Goal: Task Accomplishment & Management: Use online tool/utility

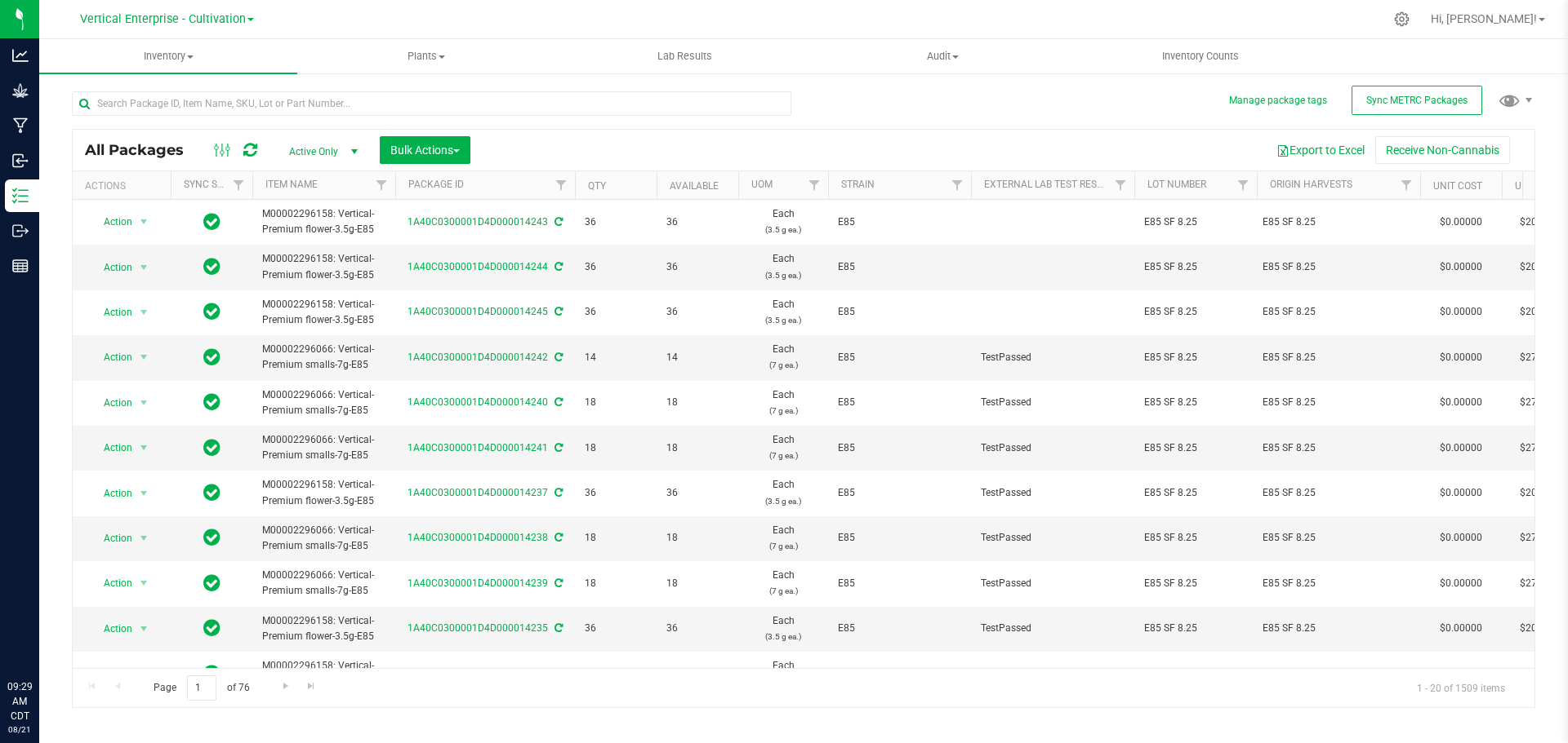
drag, startPoint x: 0, startPoint y: 0, endPoint x: 227, endPoint y: 99, distance: 247.6
click at [227, 99] on input "text" at bounding box center [432, 104] width 719 height 25
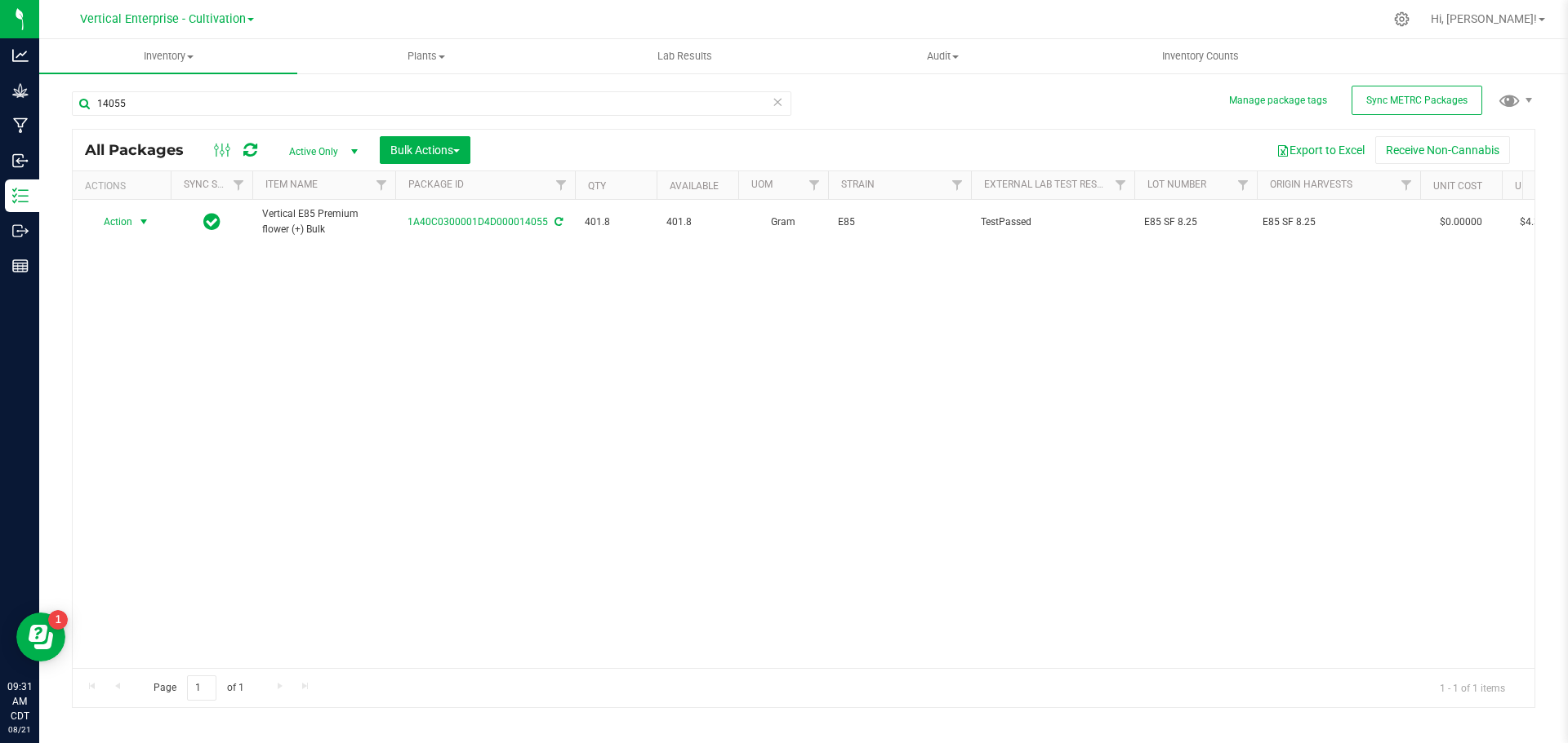
type input "14055"
click at [120, 220] on span "Action" at bounding box center [111, 222] width 44 height 23
click at [127, 263] on li "Create package" at bounding box center [141, 274] width 103 height 25
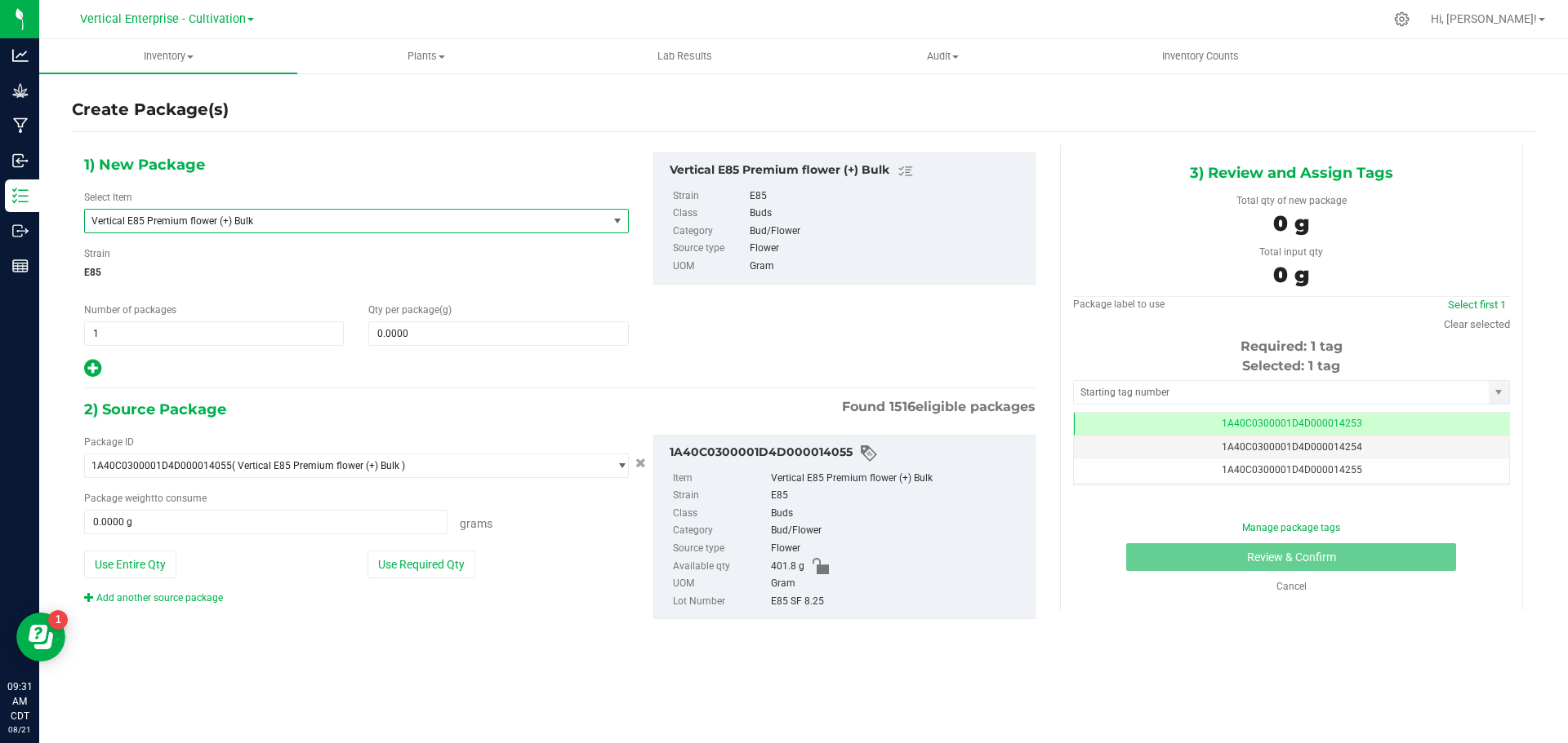
click at [222, 232] on span "Vertical E85 Premium flower (+) Bulk" at bounding box center [356, 221] width 544 height 25
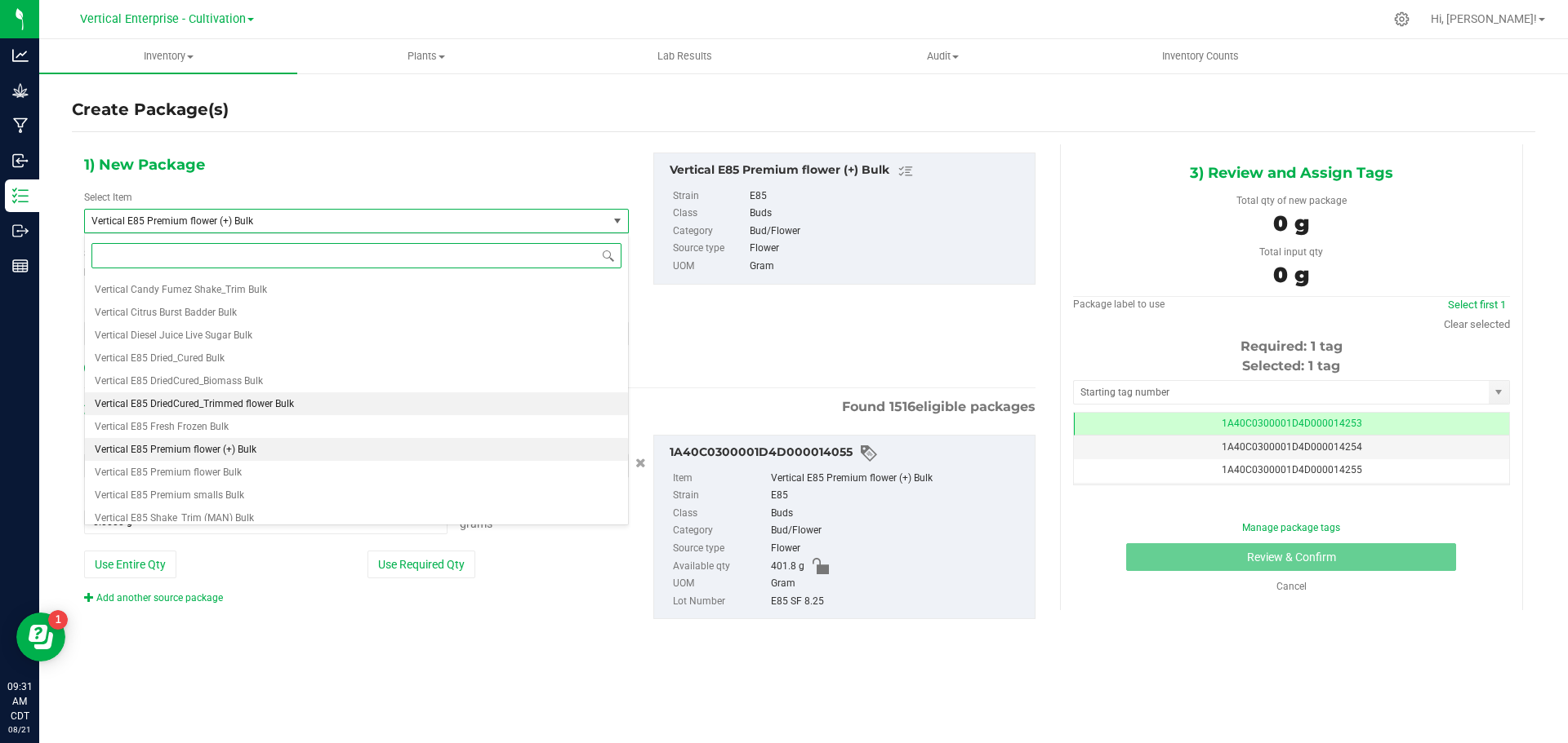
scroll to position [39795, 0]
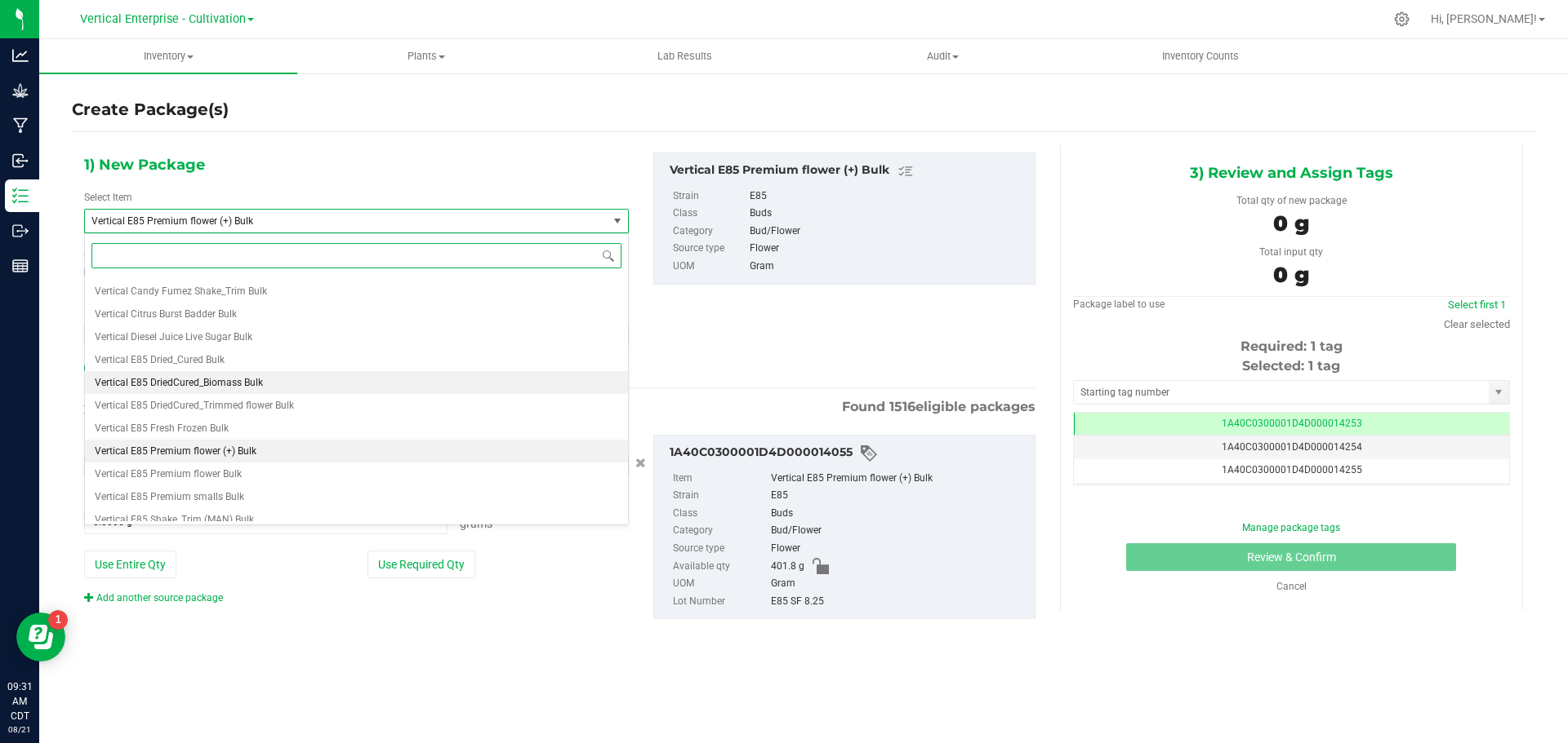
click at [250, 383] on span "Vertical E85 DriedCured_Biomass Bulk" at bounding box center [179, 383] width 168 height 12
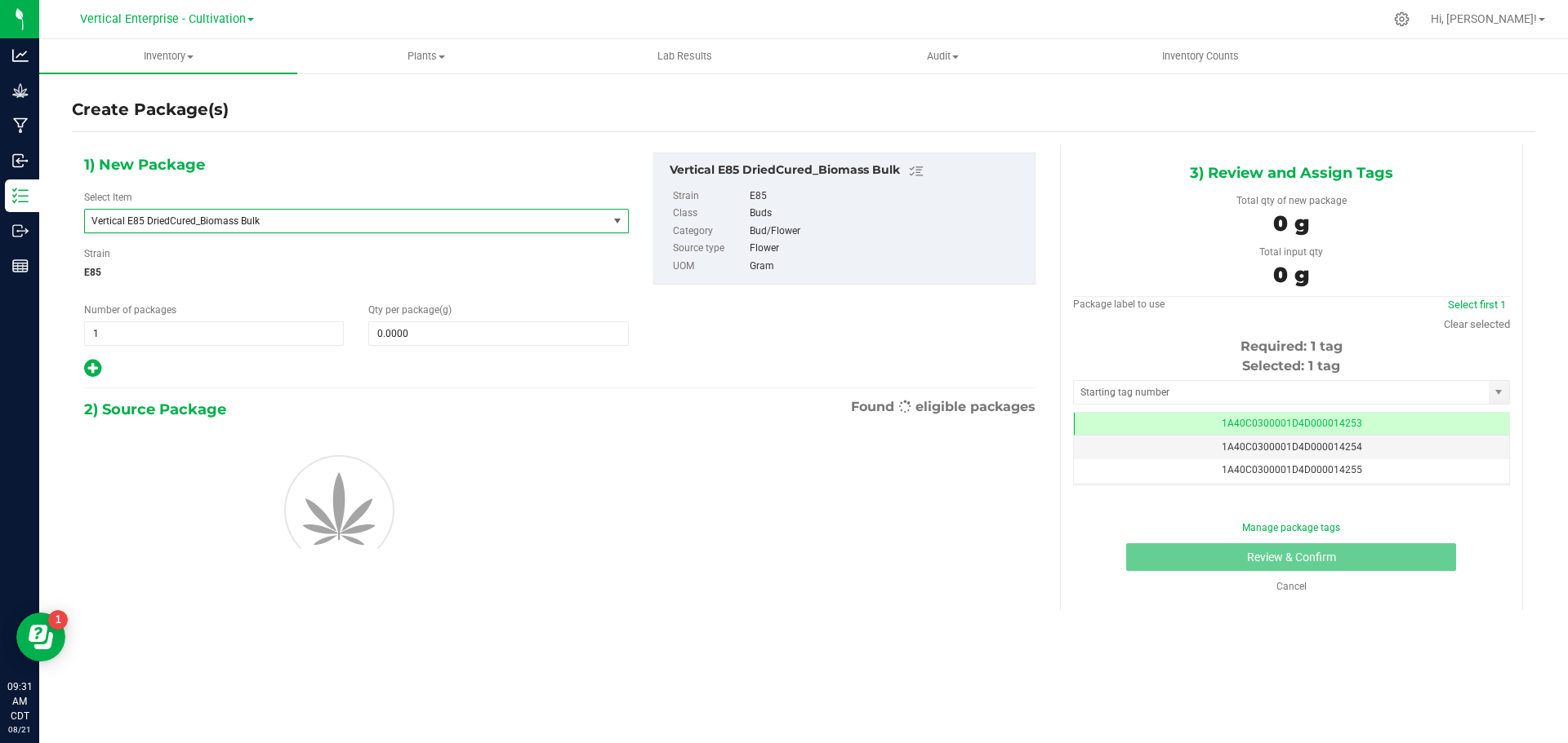
type input "0.0000"
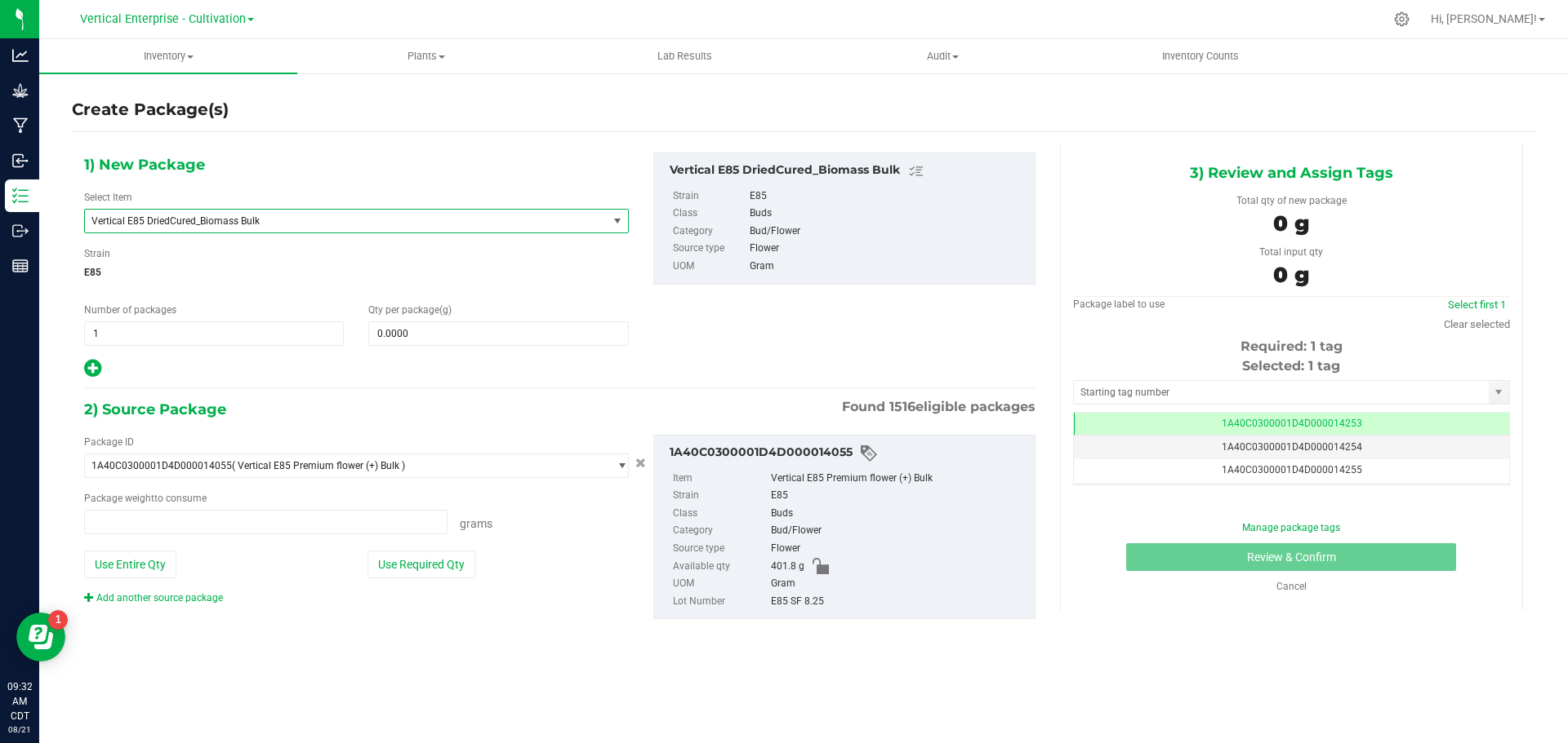
type input "0.0000 g"
click at [525, 331] on span at bounding box center [498, 334] width 260 height 25
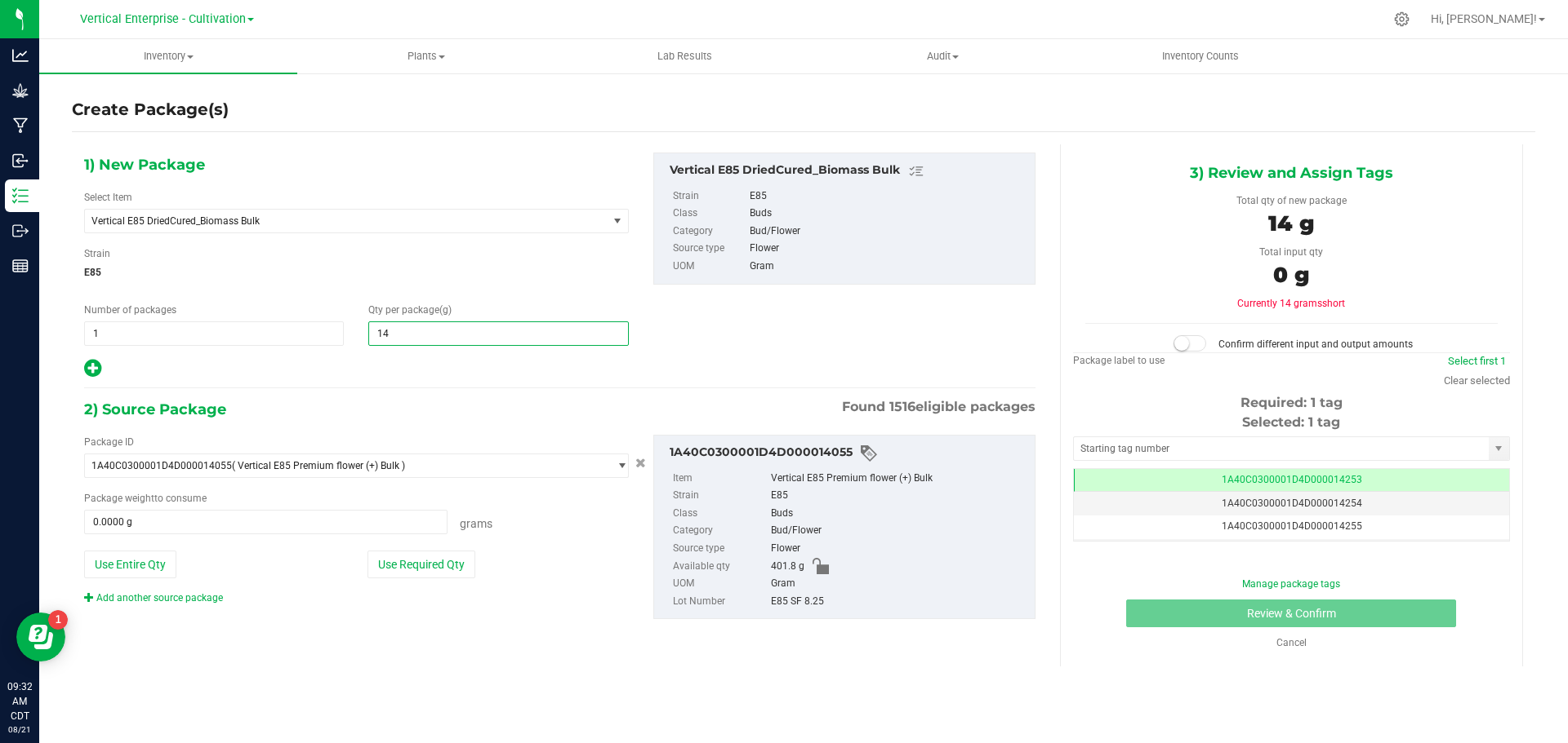
type input "140"
type input "140.0000"
click at [418, 574] on button "Use Required Qty" at bounding box center [421, 564] width 108 height 28
type input "140.0000 g"
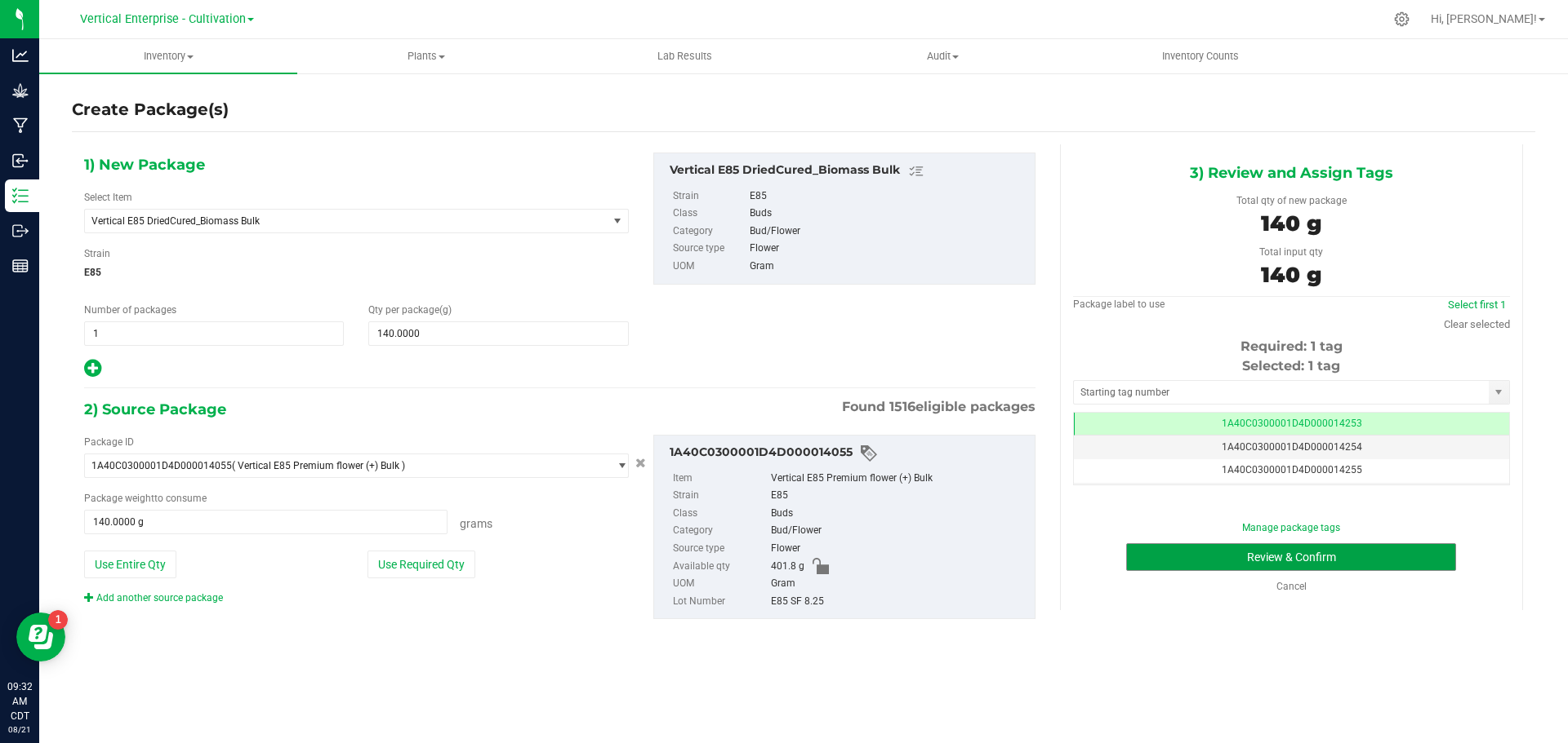
click at [1335, 560] on button "Review & Confirm" at bounding box center [1290, 558] width 330 height 28
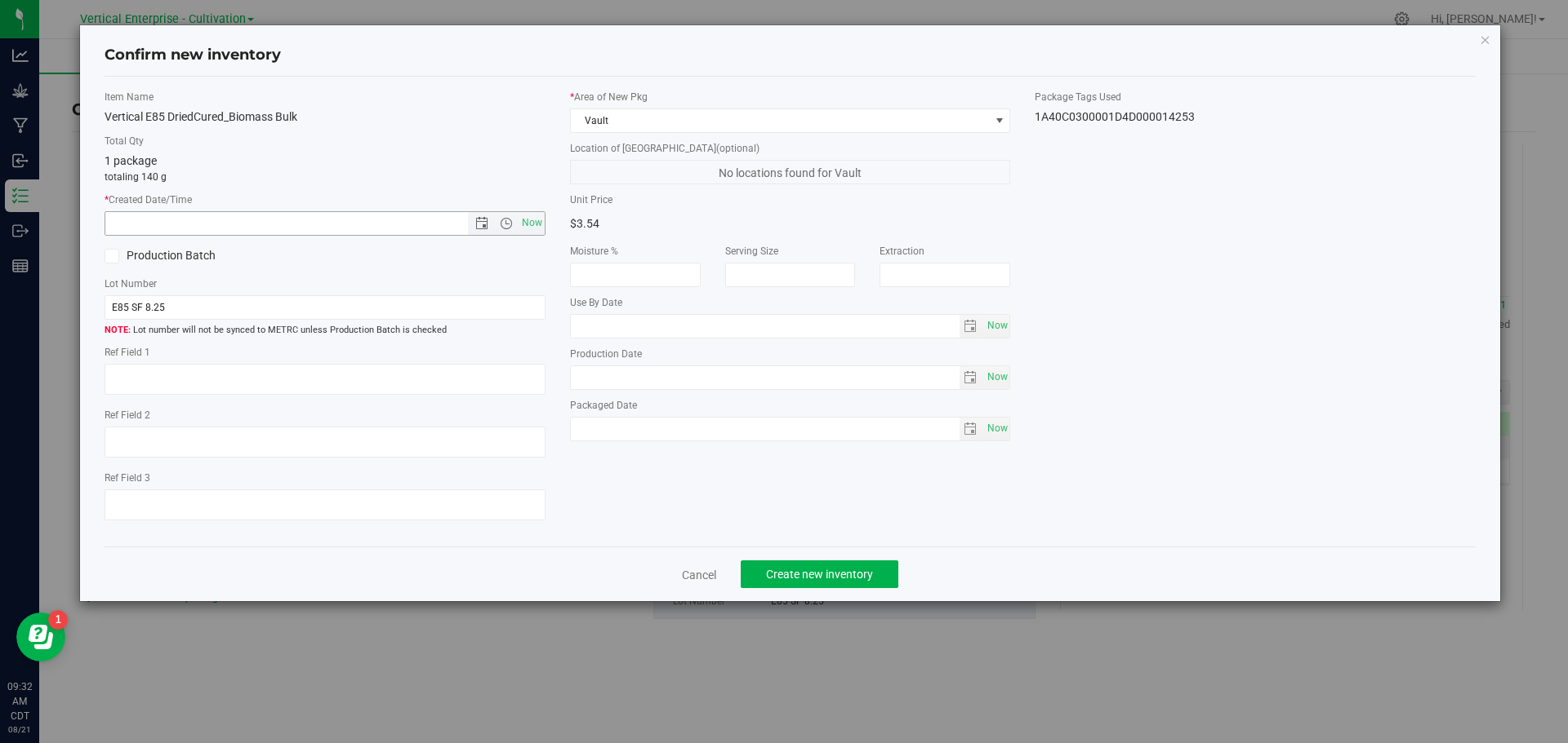
click at [533, 221] on span "Now" at bounding box center [532, 223] width 28 height 24
type input "[DATE] 9:32 AM"
click at [104, 255] on span at bounding box center [112, 256] width 15 height 15
click at [0, 0] on input "Production Batch" at bounding box center [0, 0] width 0 height 0
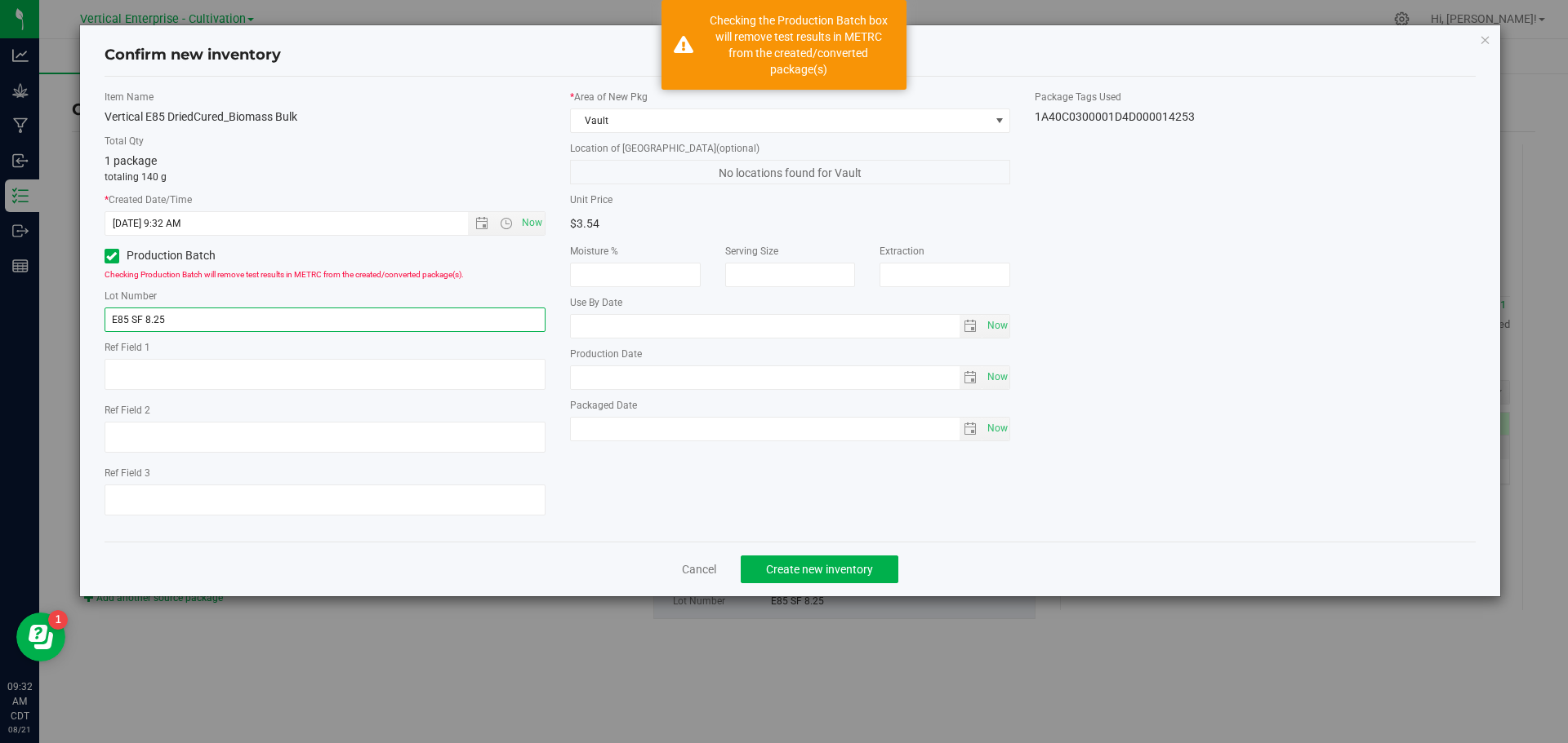
click at [180, 316] on input "E85 SF 8.25" at bounding box center [324, 320] width 441 height 25
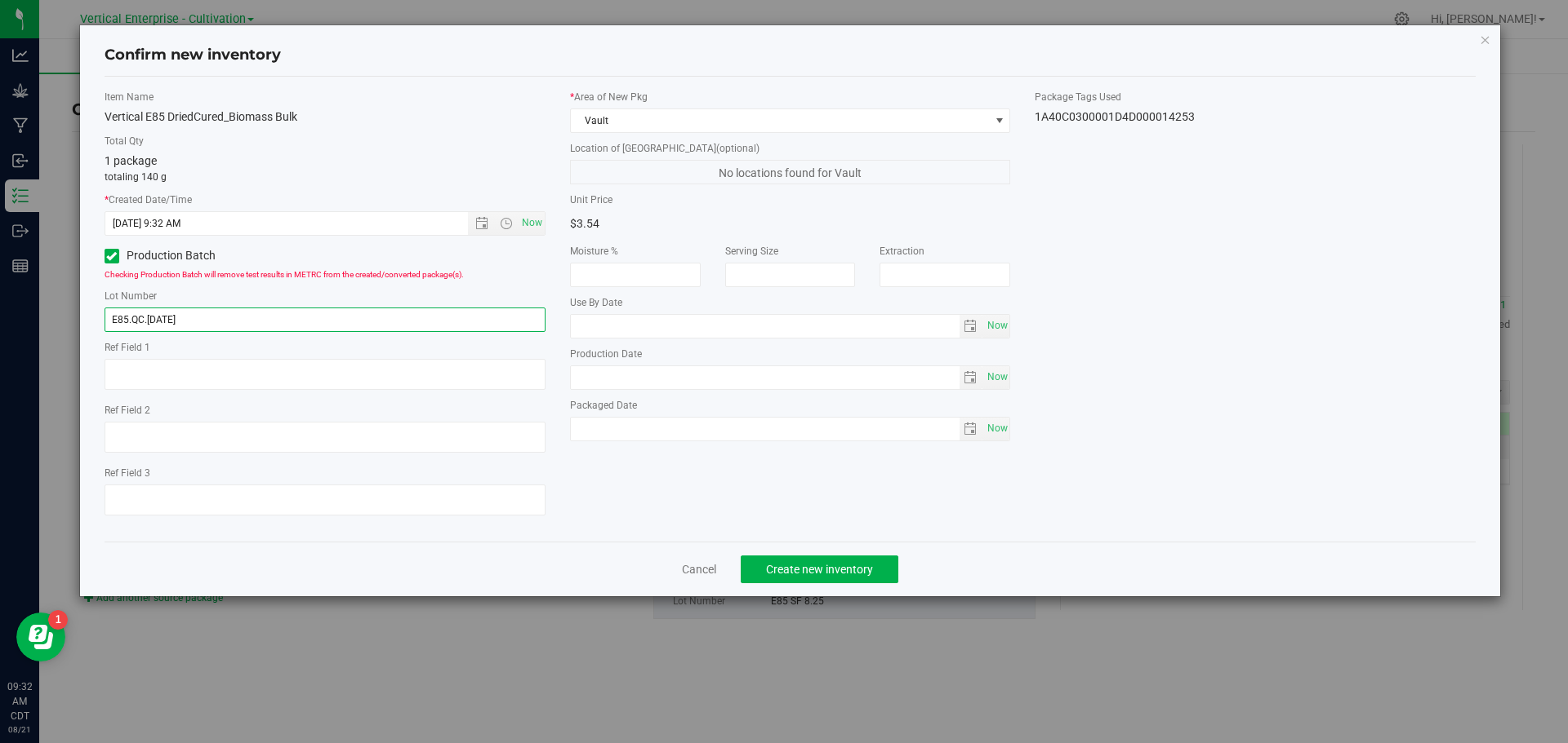
type input "E85.QC.[DATE]"
click at [826, 560] on button "Create new inventory" at bounding box center [819, 569] width 158 height 28
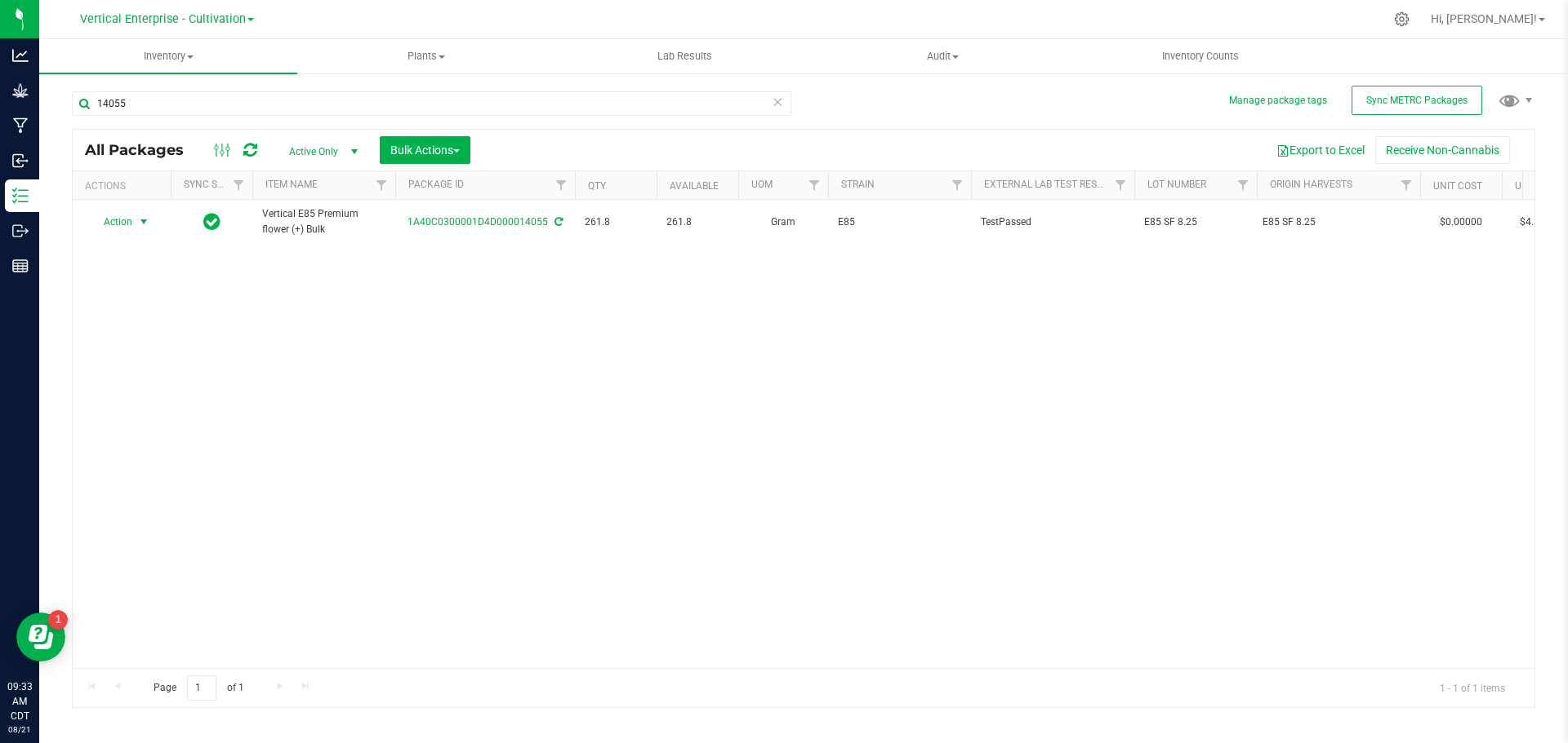
click at [120, 218] on span "Action" at bounding box center [111, 222] width 44 height 23
click at [144, 271] on li "Create package" at bounding box center [141, 274] width 103 height 25
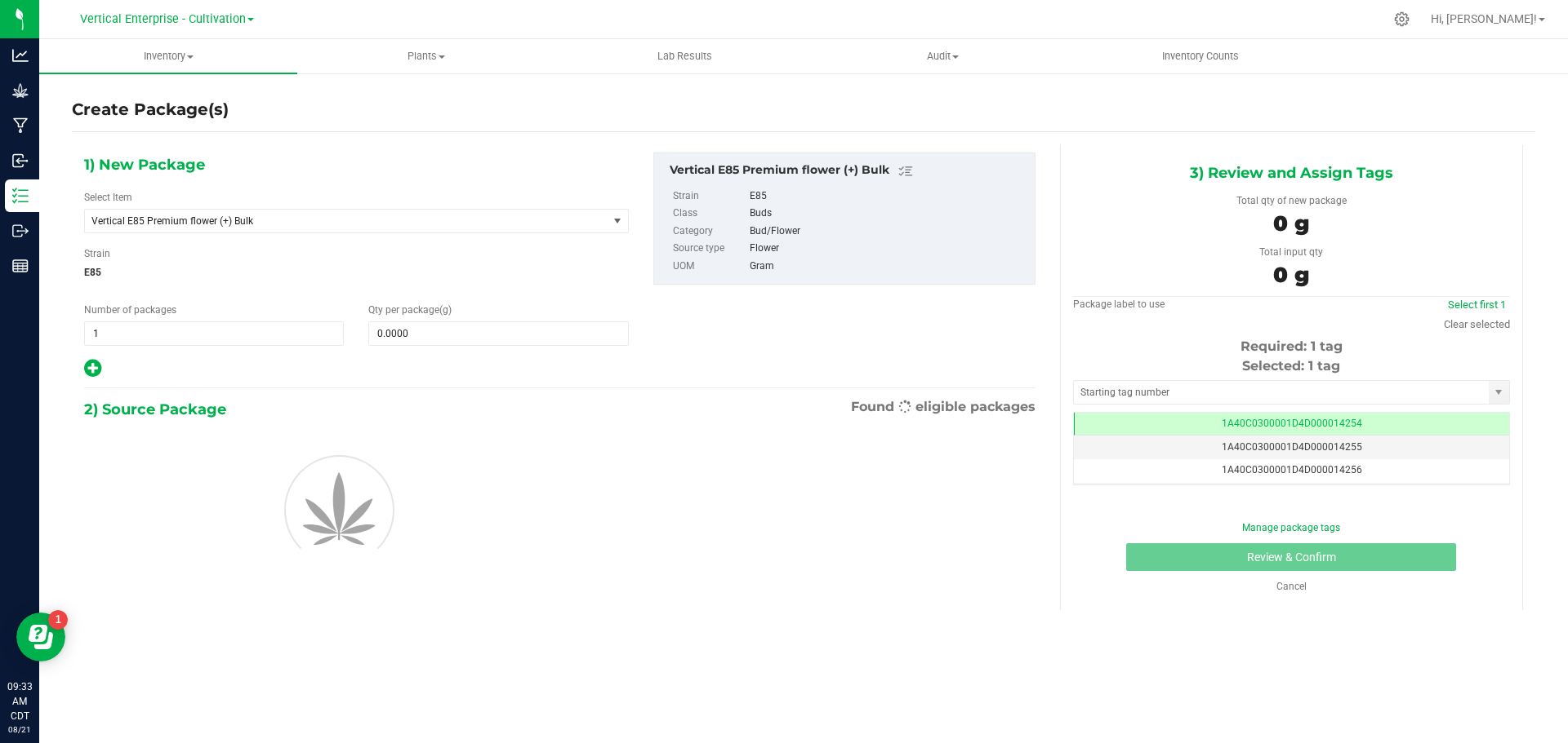
scroll to position [0, -1]
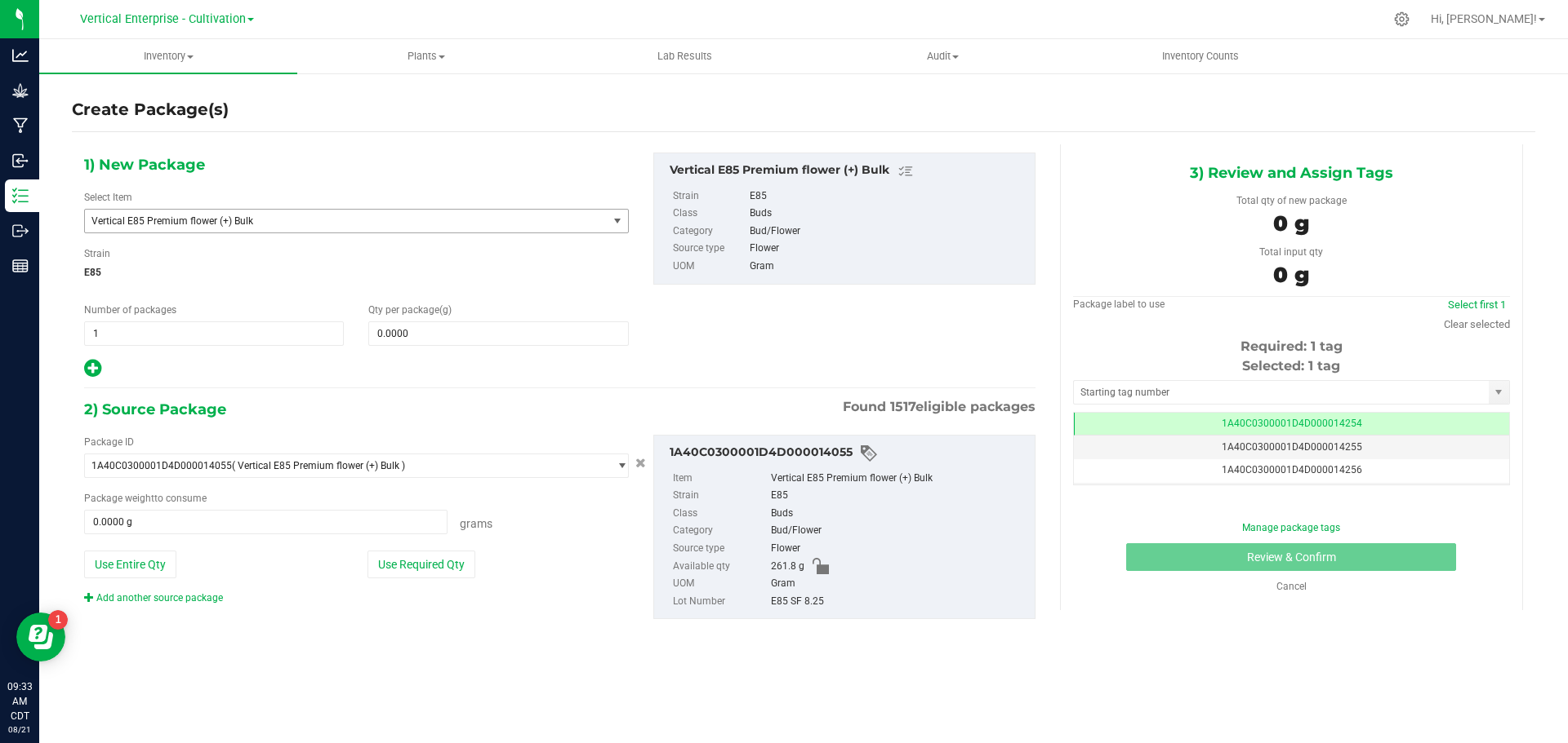
click at [318, 217] on span "Vertical E85 Premium flower (+) Bulk" at bounding box center [336, 221] width 489 height 12
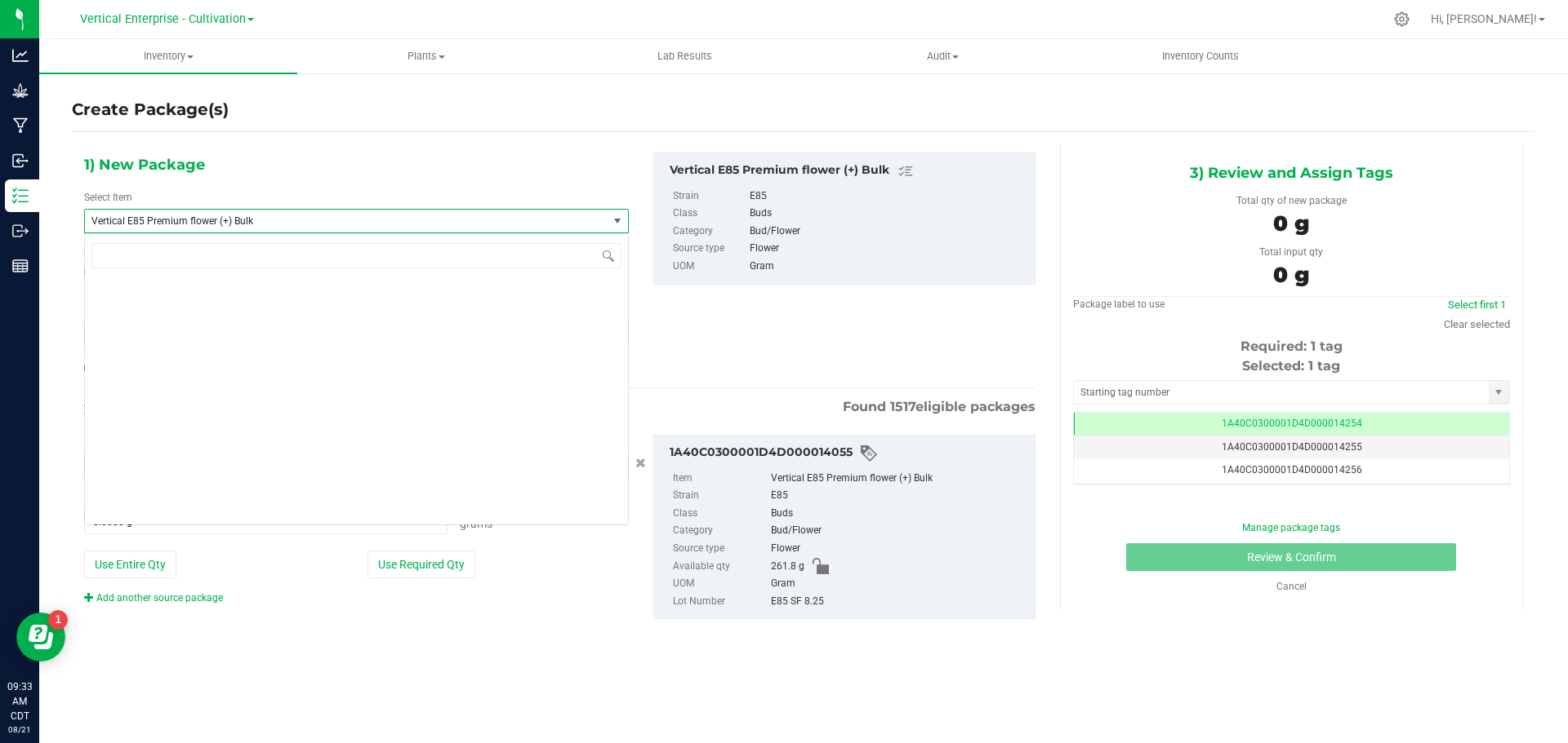
scroll to position [39958, 0]
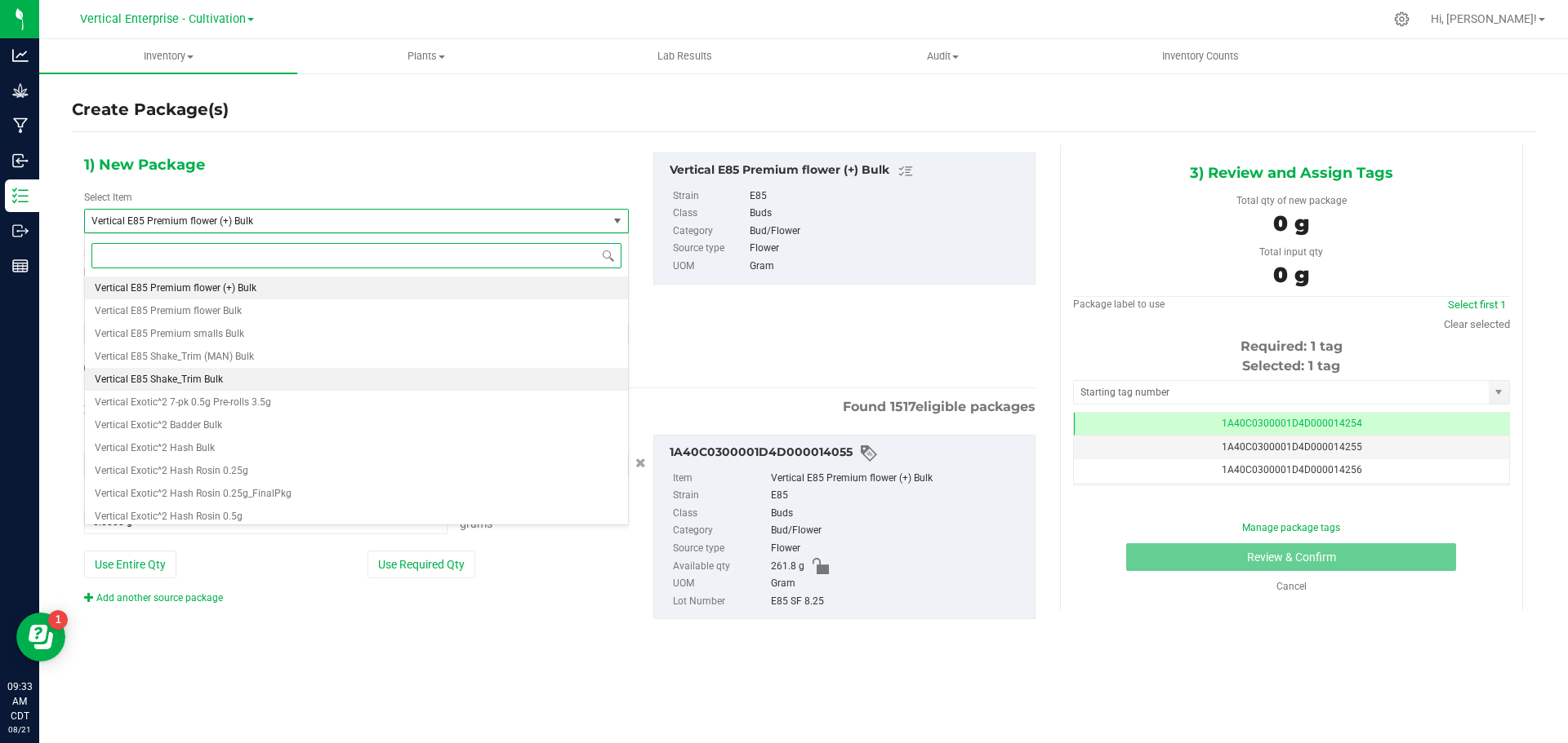
click at [299, 377] on li "Vertical E85 Shake_Trim Bulk" at bounding box center [356, 379] width 543 height 23
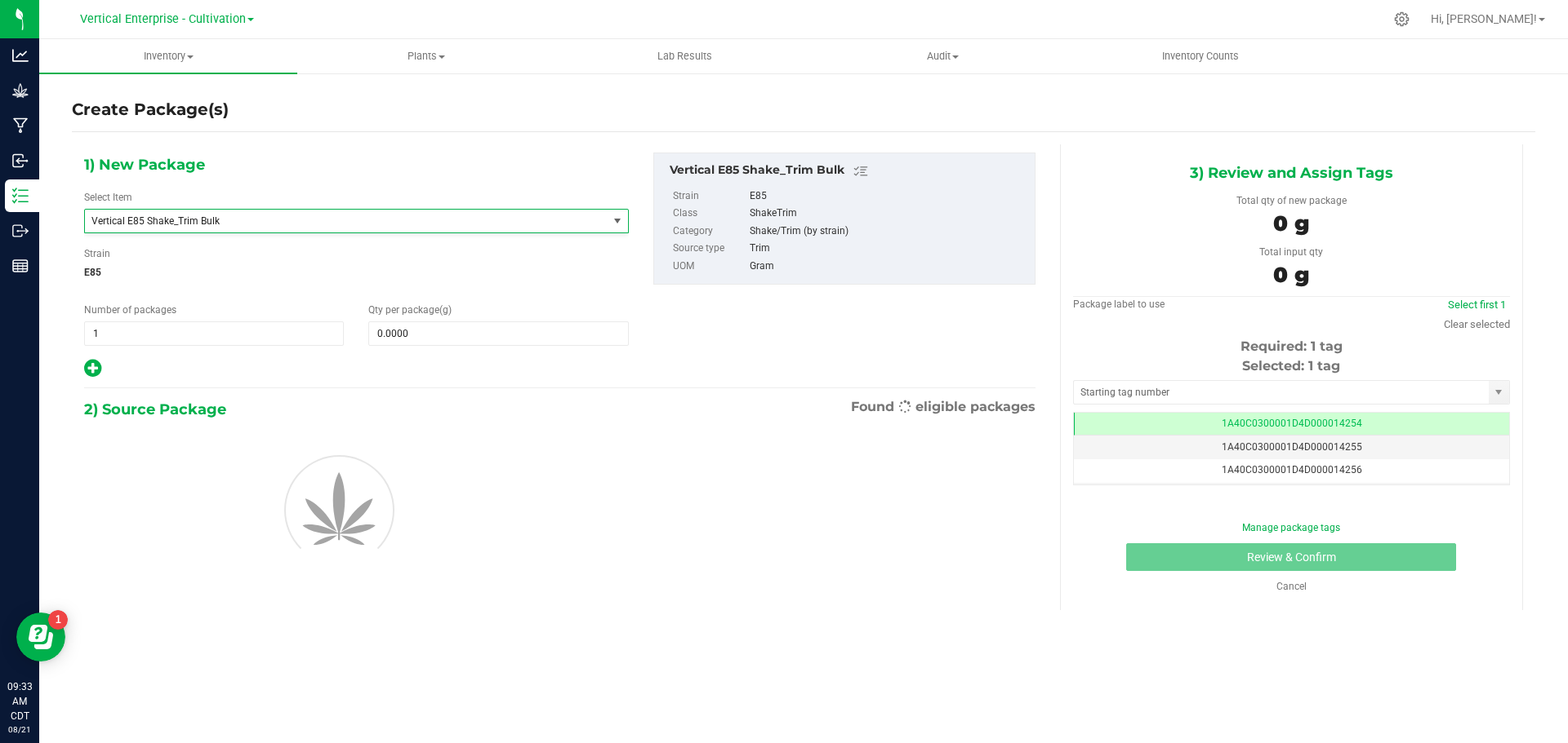
type input "0.0000"
click at [462, 334] on span at bounding box center [498, 334] width 260 height 25
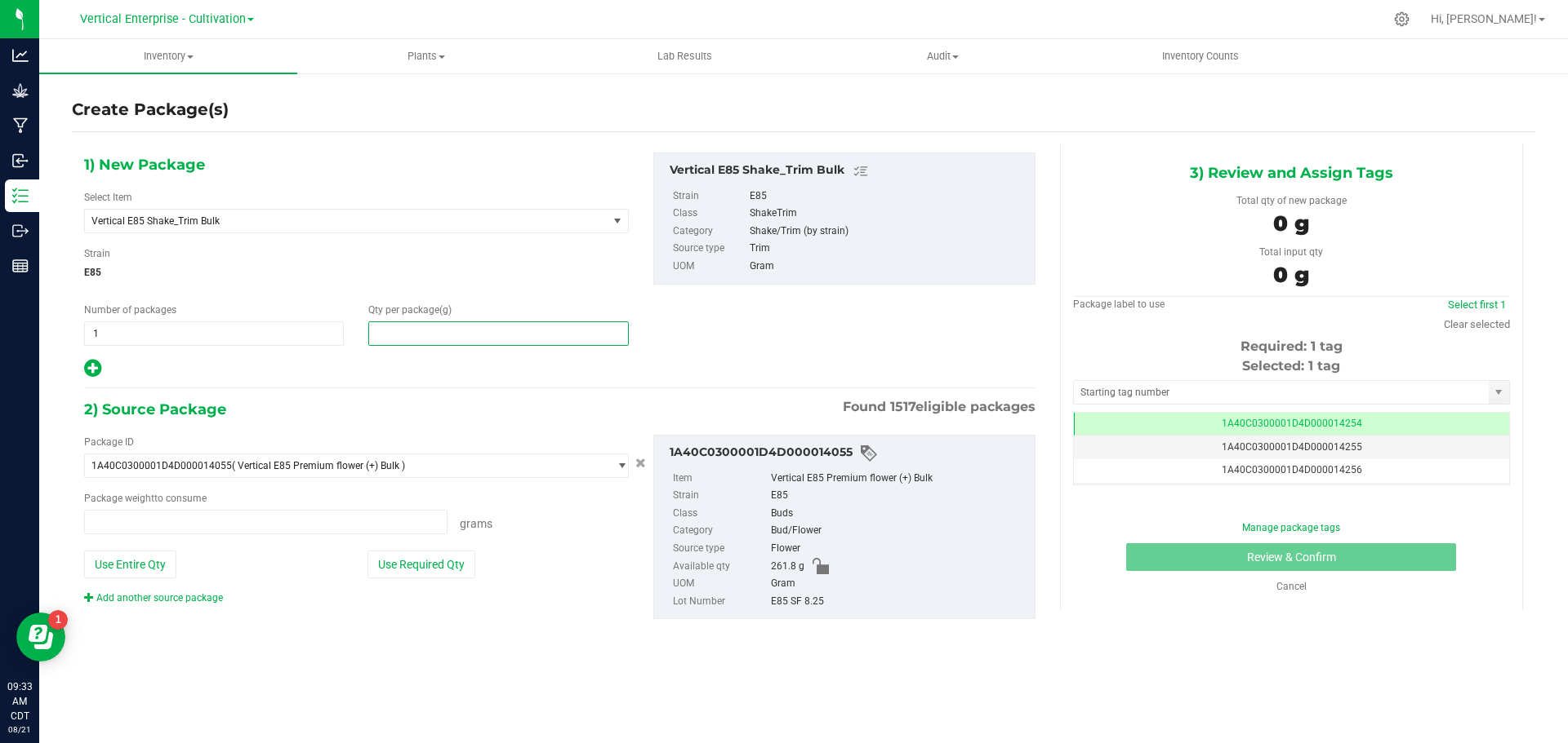
type input "0.0000 g"
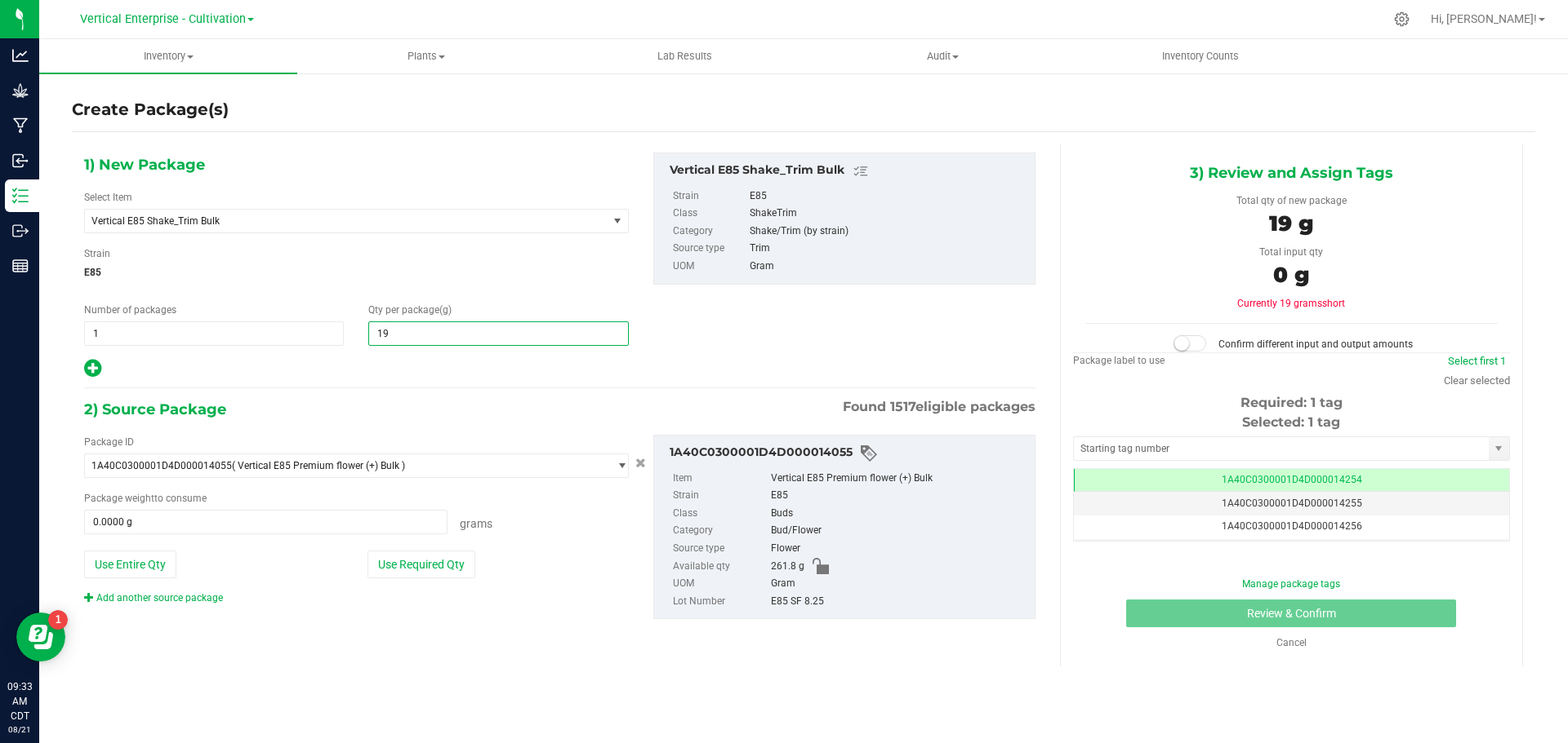
type input "195"
type input "195.0000"
click at [146, 561] on button "Use Entire Qty" at bounding box center [131, 564] width 93 height 28
type input "261.8000 g"
click at [1185, 345] on small at bounding box center [1182, 344] width 15 height 15
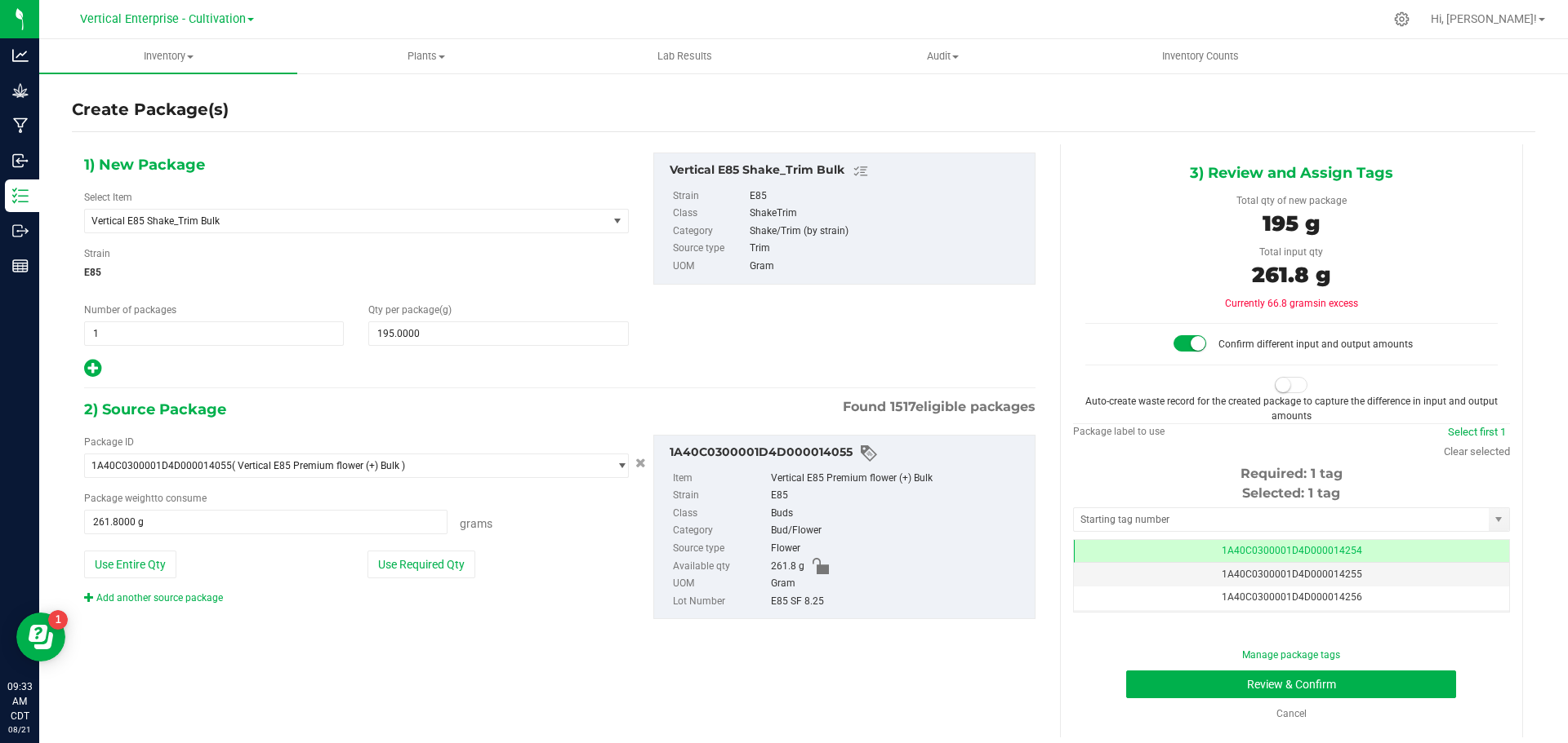
click at [1275, 388] on small at bounding box center [1283, 385] width 15 height 15
click at [1383, 683] on button "Review & Confirm" at bounding box center [1290, 685] width 330 height 28
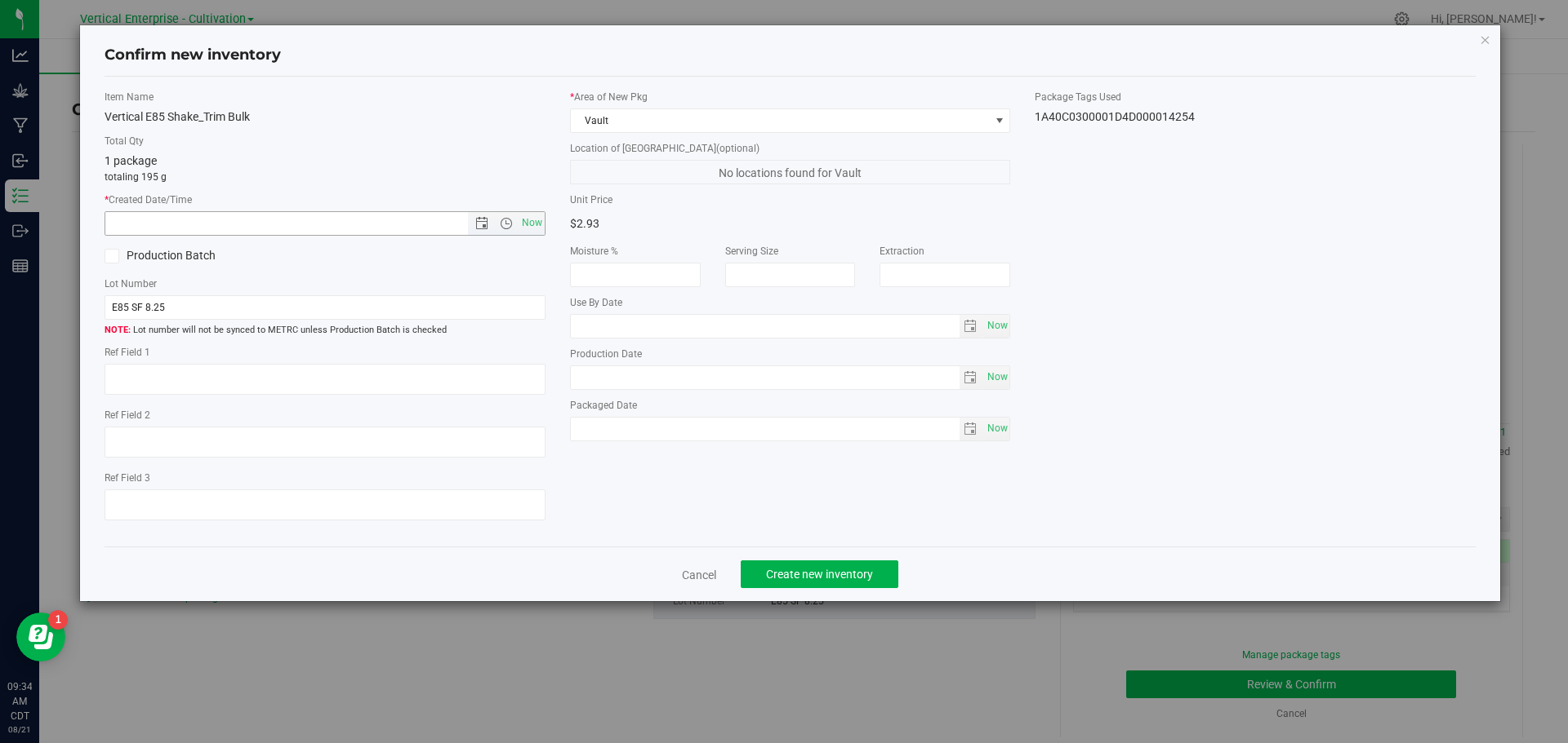
click at [541, 227] on span "Now" at bounding box center [532, 223] width 28 height 24
type input "[DATE] 9:34 AM"
click at [145, 255] on label "Production Batch" at bounding box center [208, 255] width 208 height 17
click at [0, 0] on input "Production Batch" at bounding box center [0, 0] width 0 height 0
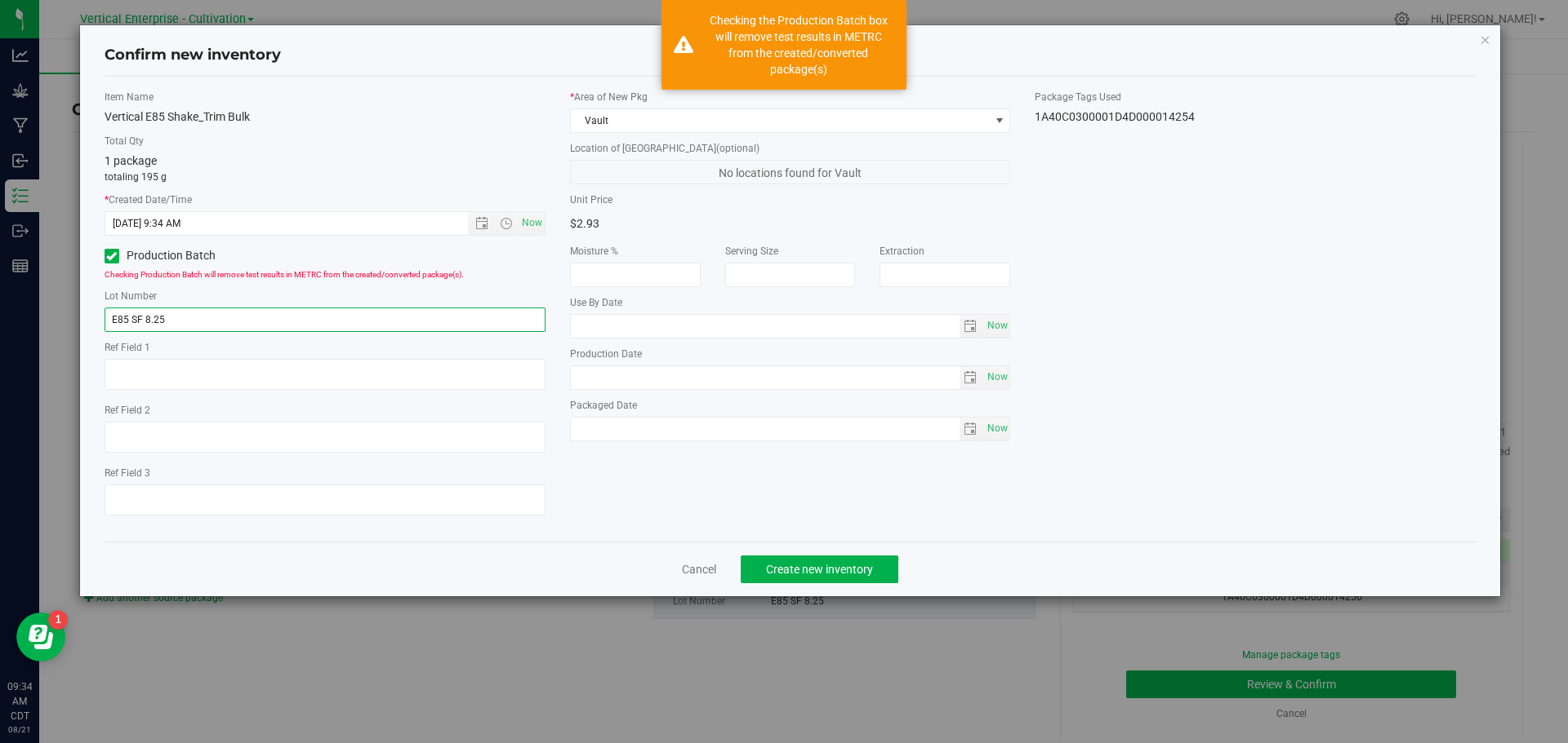
click at [186, 307] on input "E85 SF 8.25" at bounding box center [324, 320] width 441 height 25
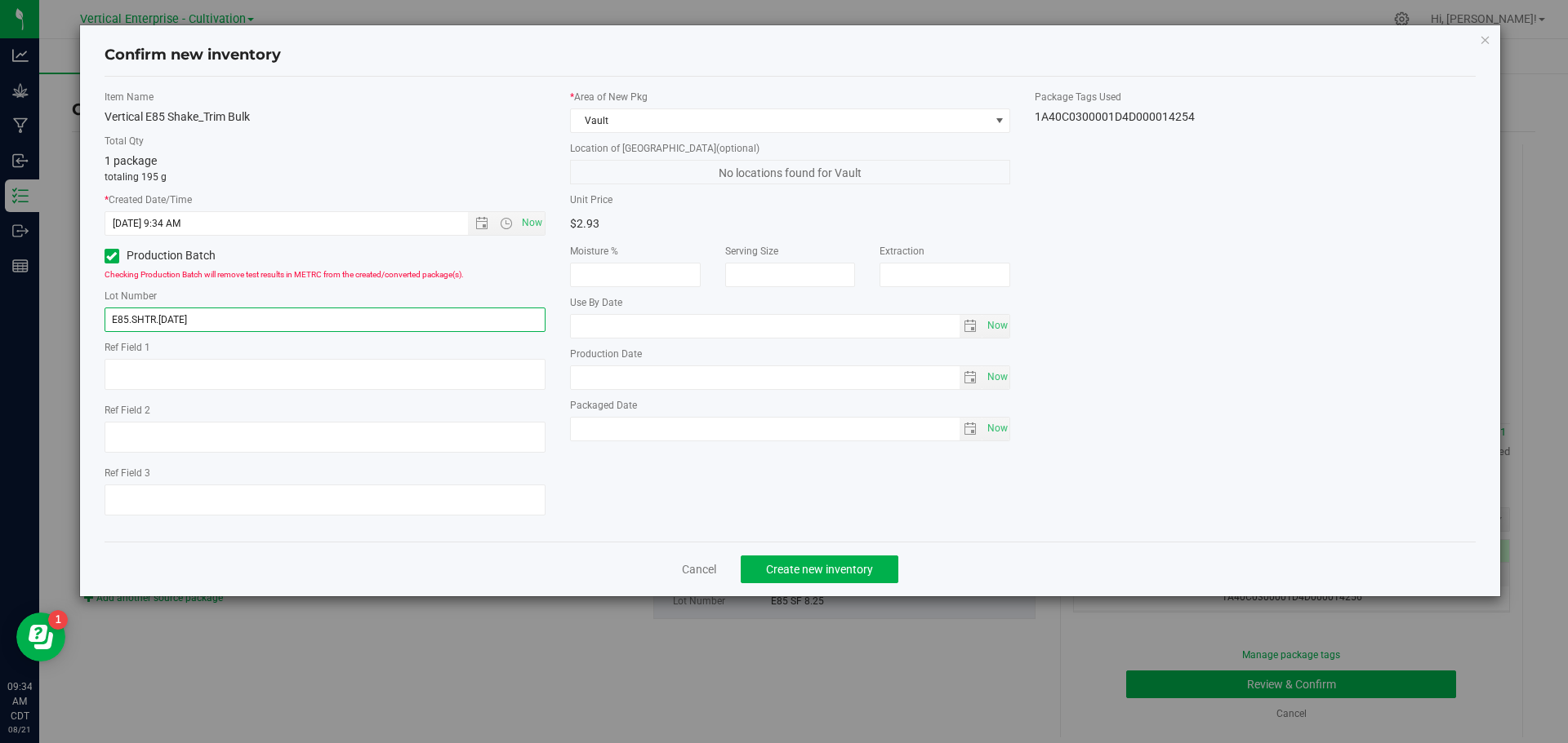
type input "E85.SHTR.[DATE]"
click at [875, 554] on div "Cancel Create new inventory" at bounding box center [790, 569] width 1372 height 55
click at [864, 588] on div "Cancel Create new inventory" at bounding box center [790, 569] width 1372 height 55
click at [879, 566] on button "Create new inventory" at bounding box center [819, 569] width 158 height 28
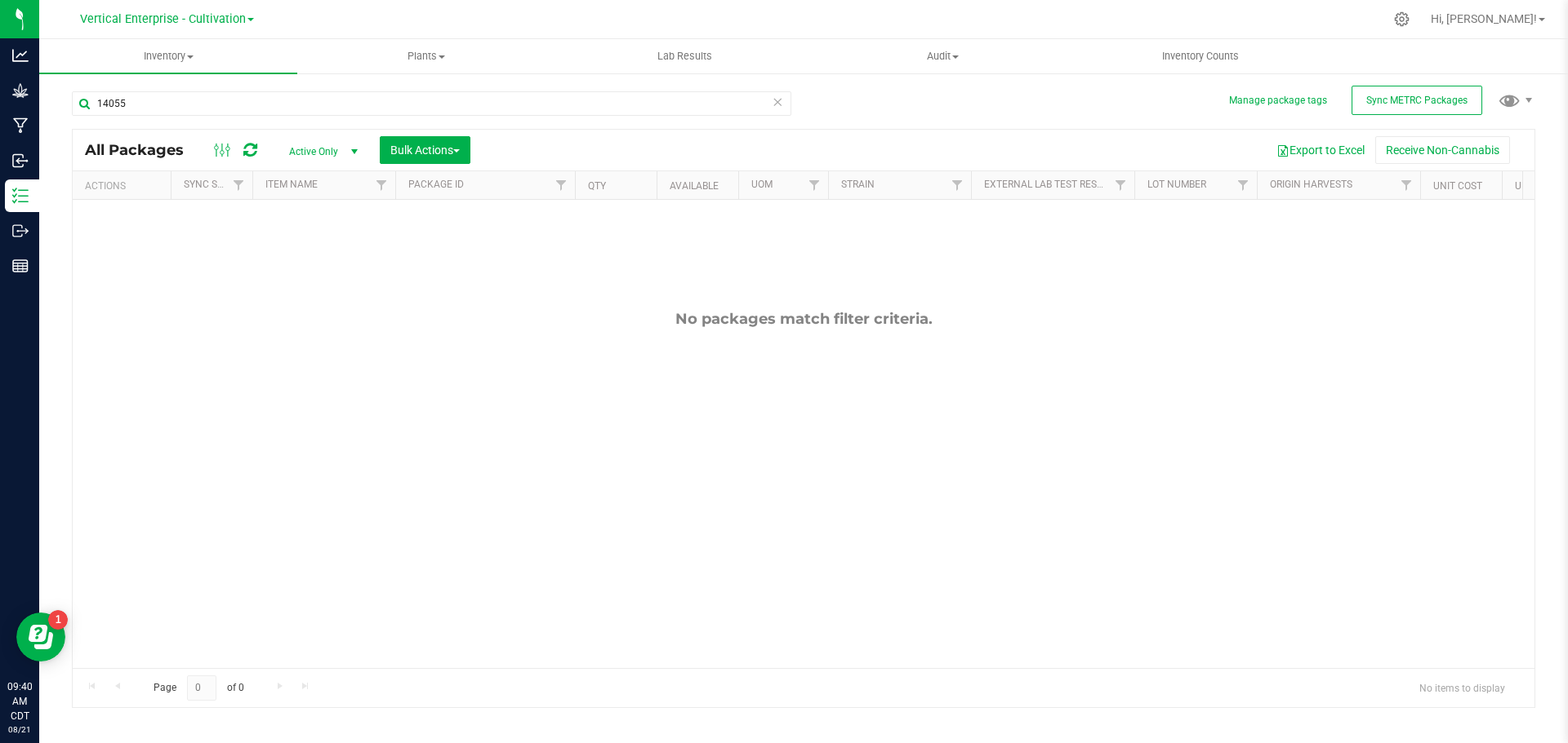
click at [170, 119] on div "14055" at bounding box center [432, 110] width 719 height 37
click at [138, 106] on input "14055" at bounding box center [432, 104] width 719 height 25
type input "1"
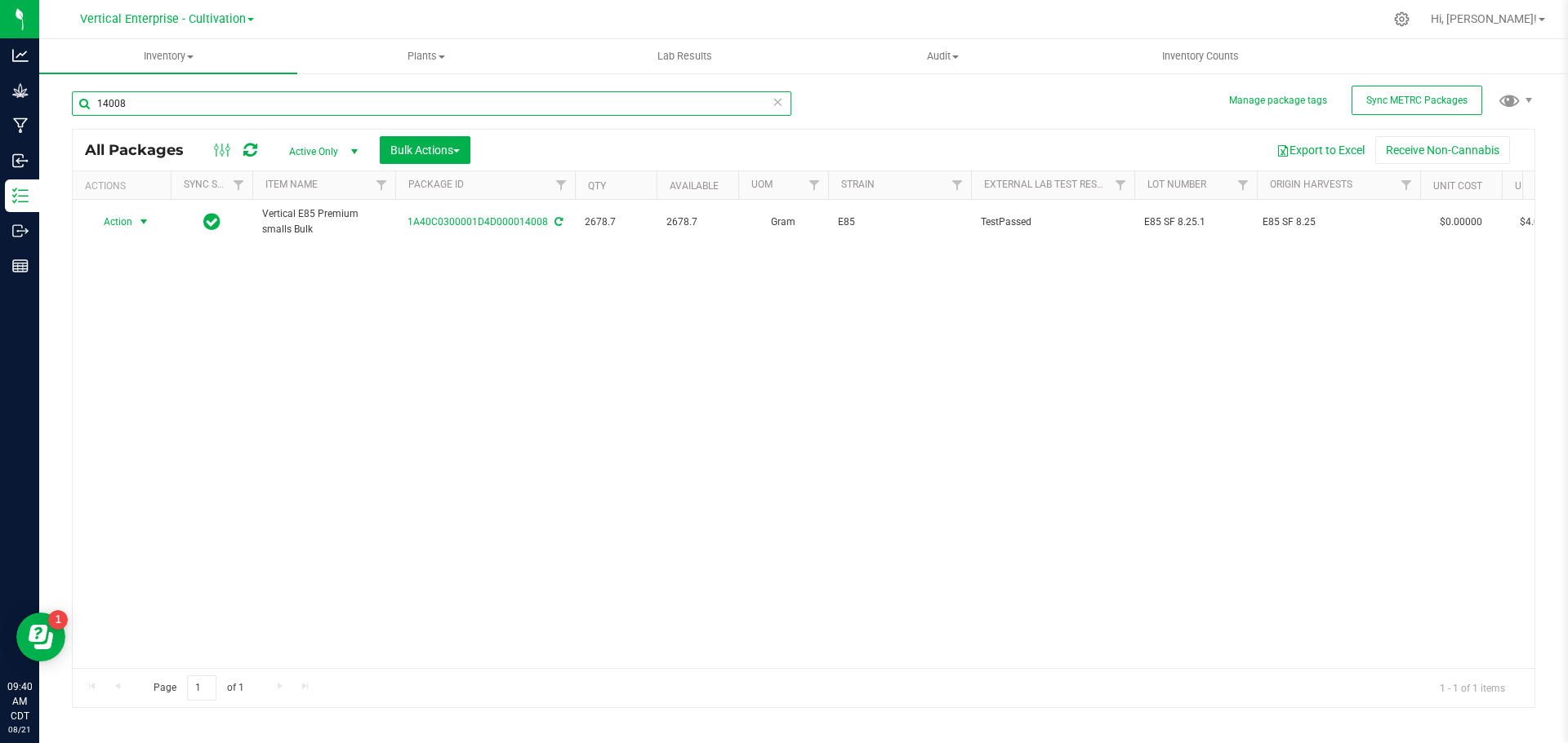
type input "14008"
click at [117, 230] on span "Action" at bounding box center [111, 222] width 44 height 23
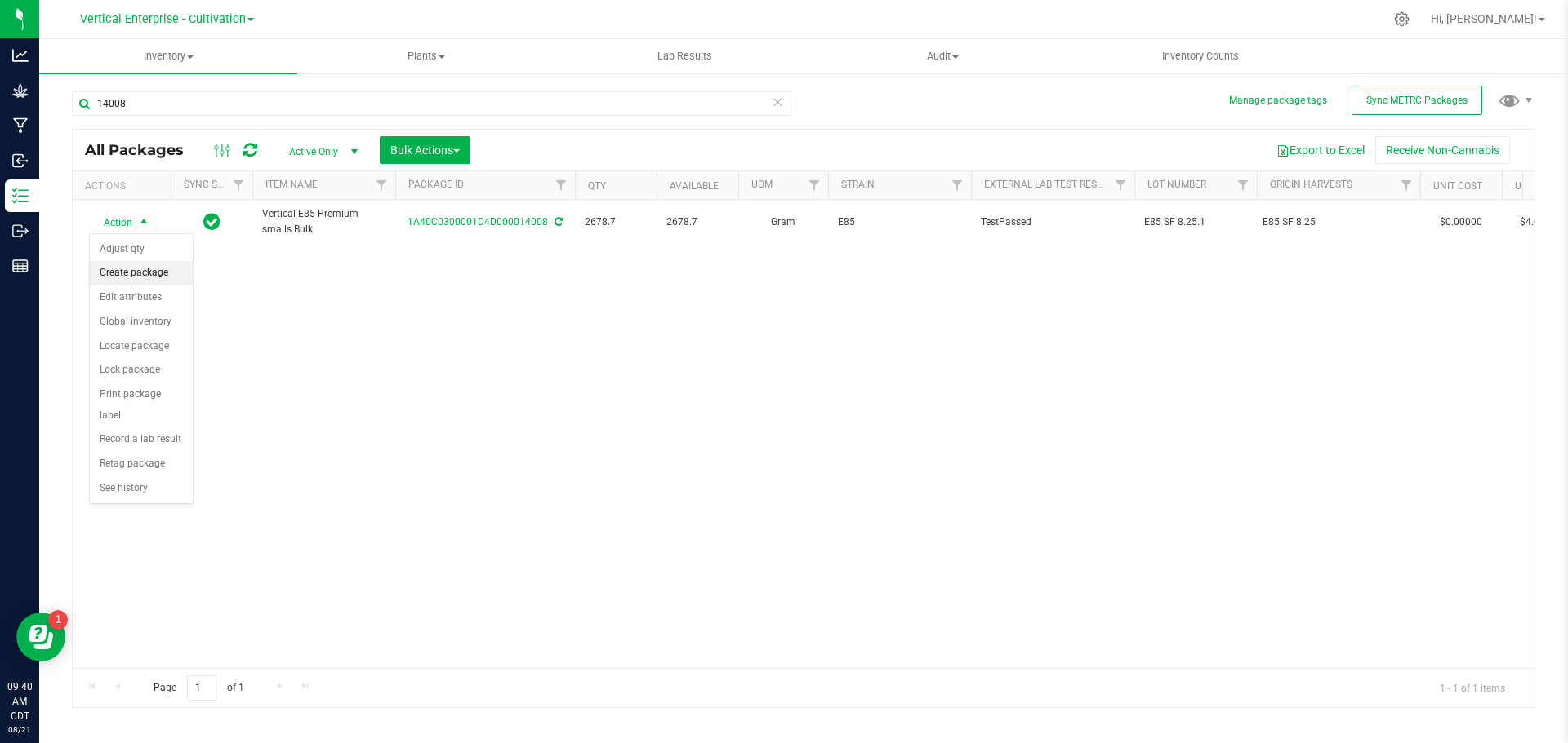
click at [120, 269] on li "Create package" at bounding box center [141, 274] width 103 height 25
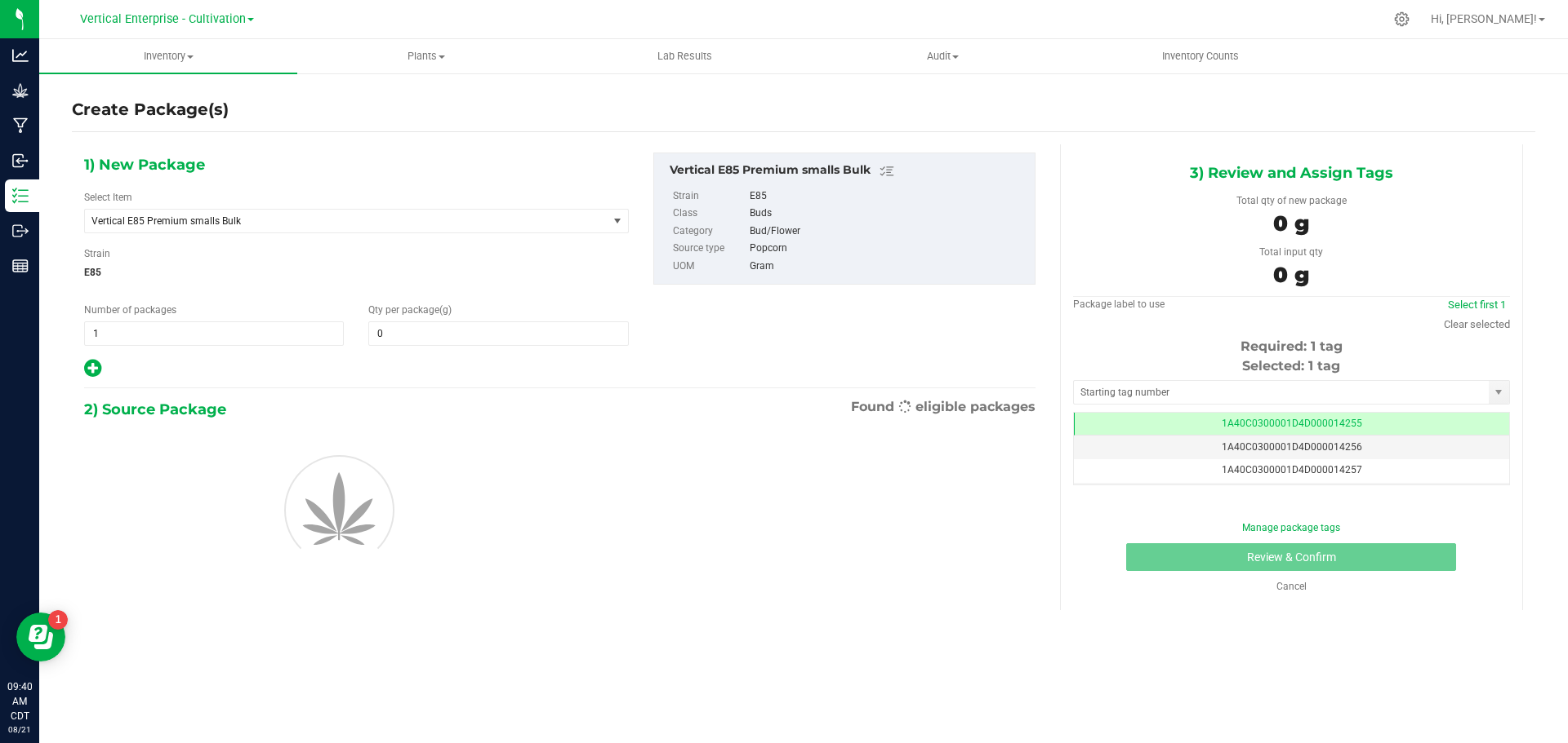
type input "0.0000"
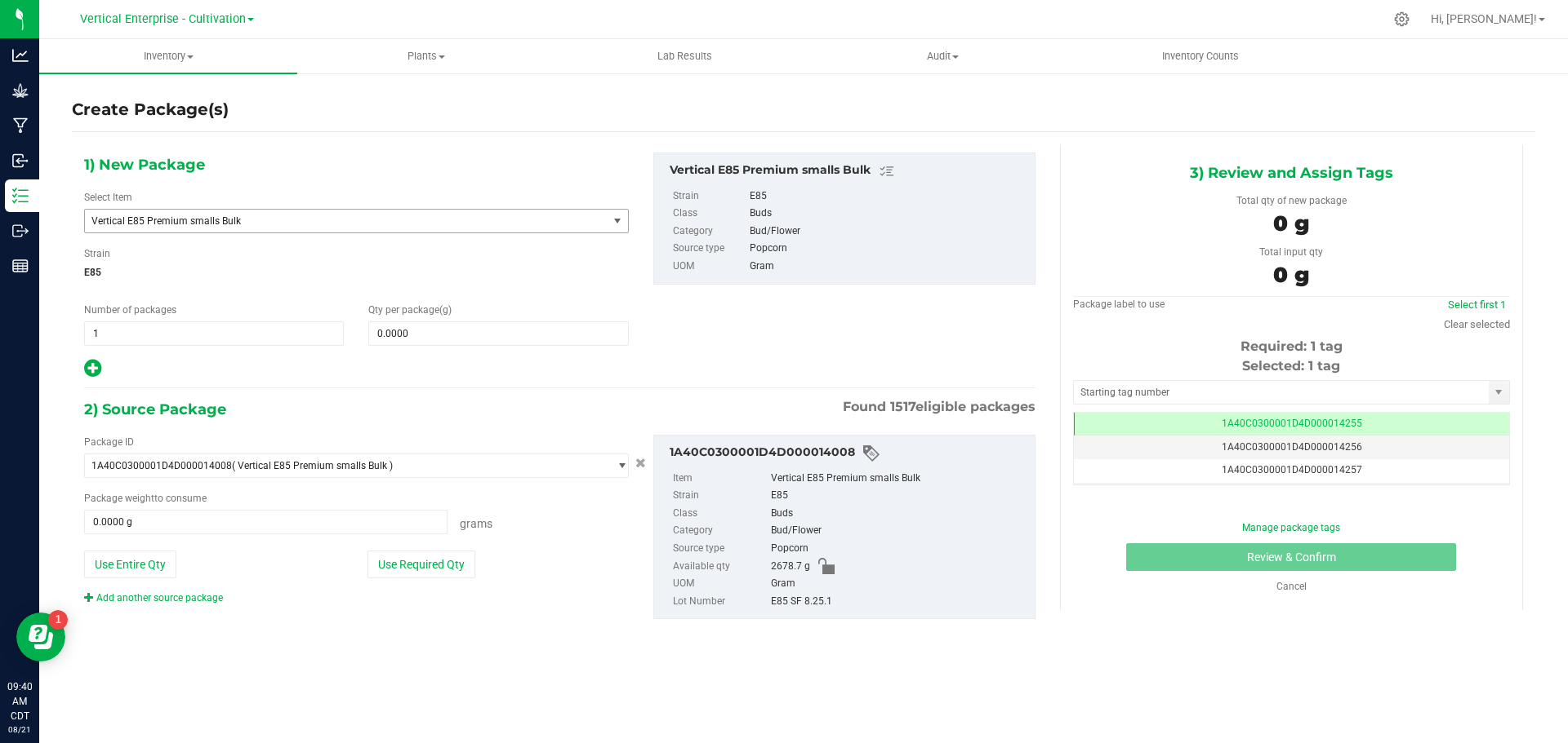
click at [309, 224] on span "Vertical E85 Premium smalls Bulk" at bounding box center [336, 221] width 489 height 12
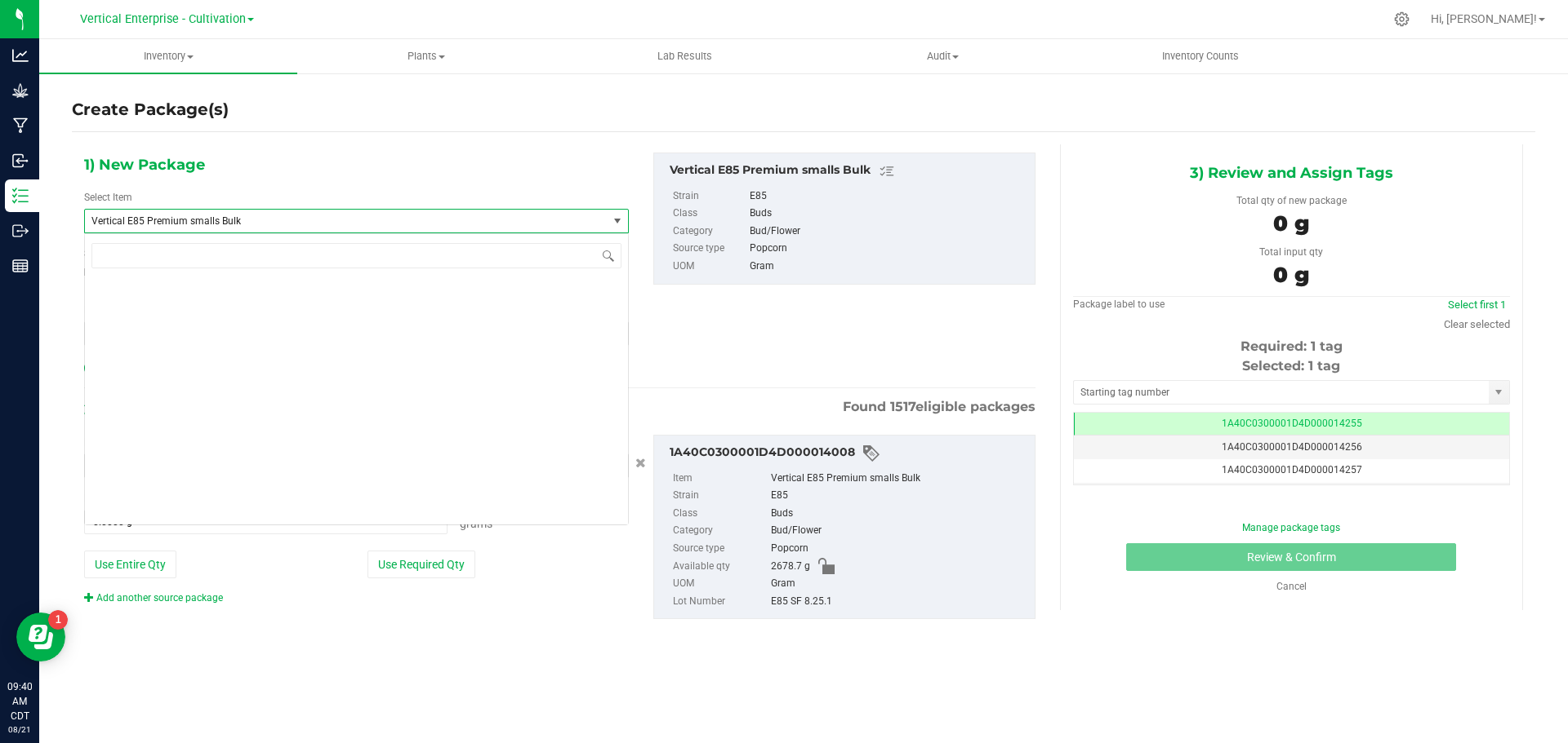
scroll to position [40004, 0]
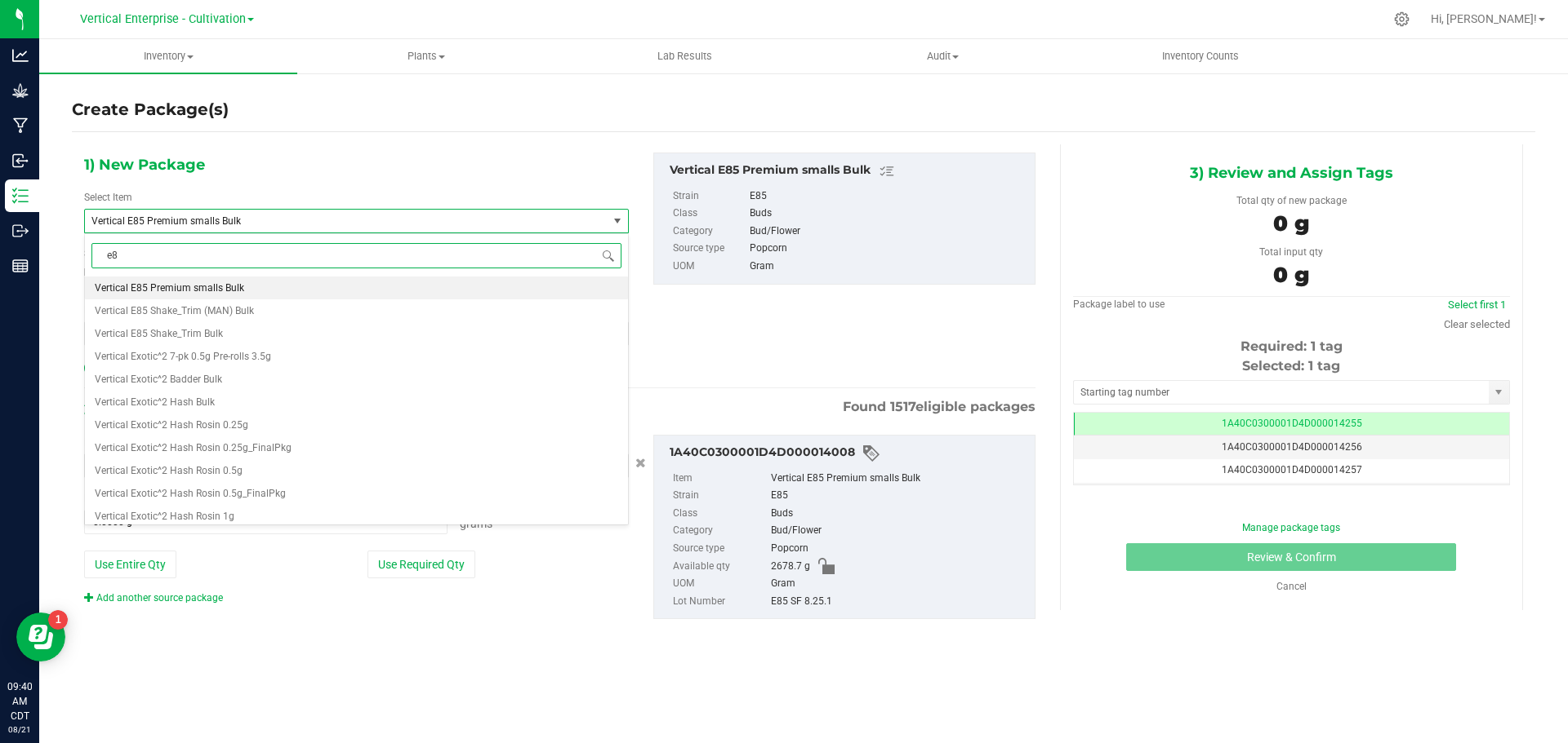
type input "e85"
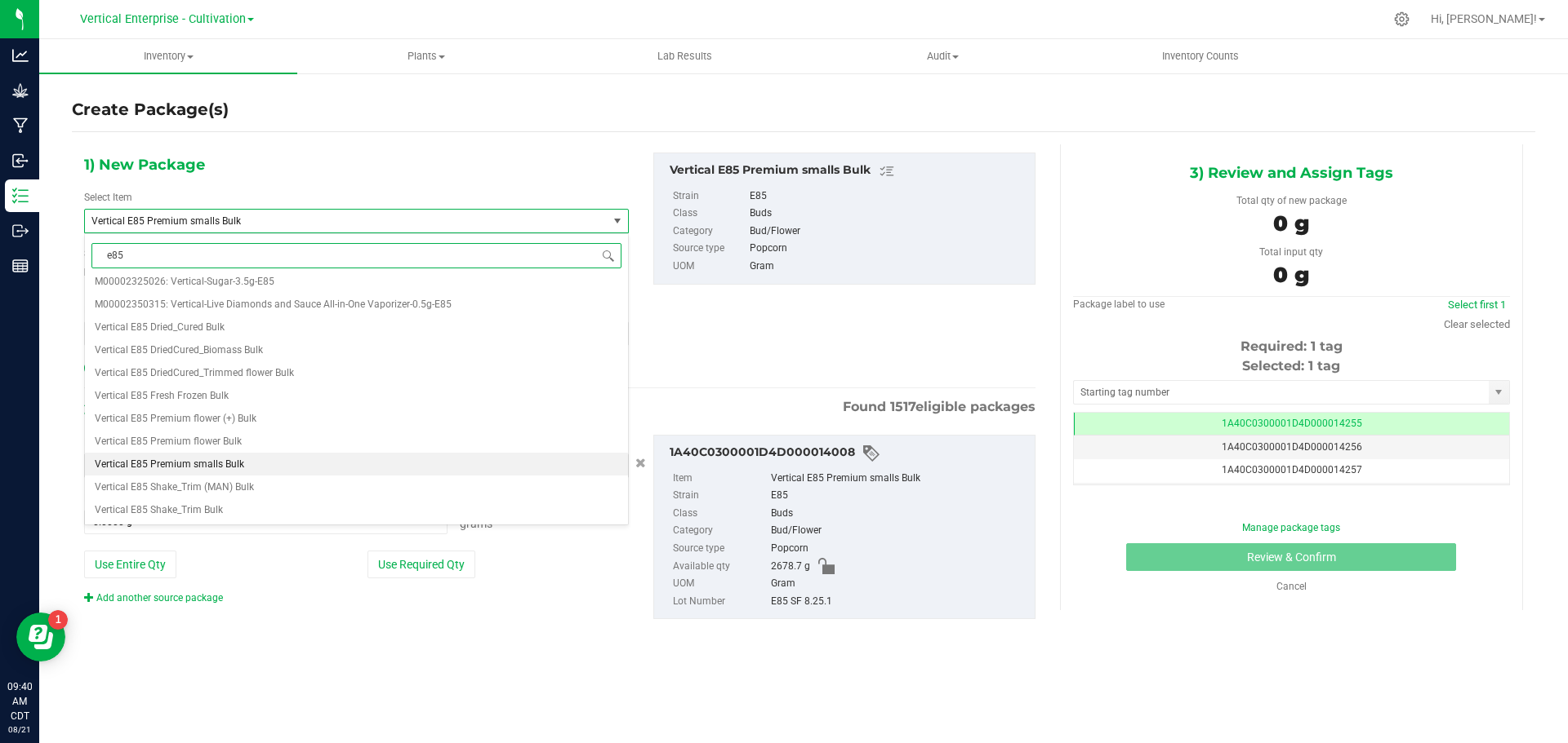
scroll to position [0, 0]
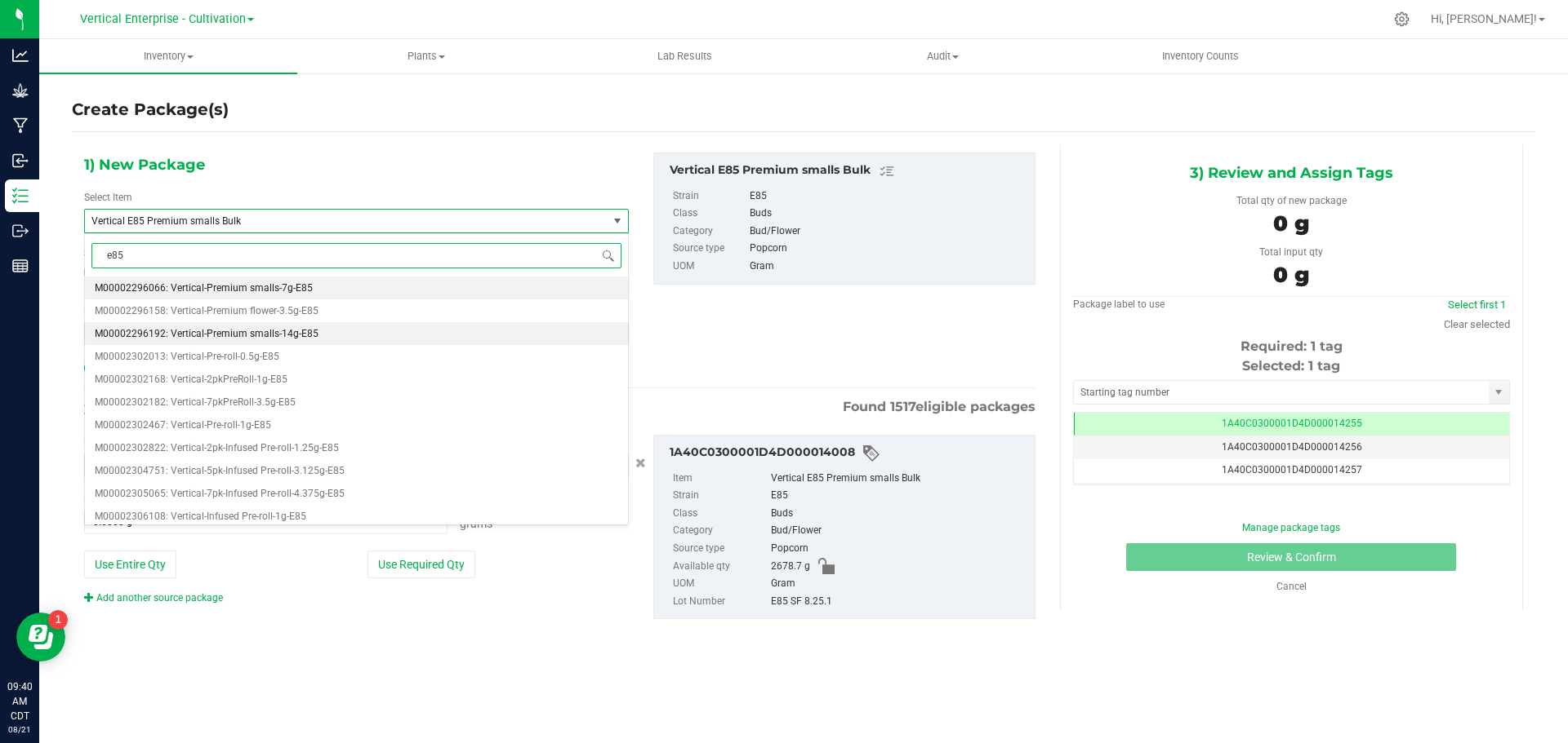
click at [267, 332] on span "M00002296192: Vertical-Premium smalls-14g-E85" at bounding box center [207, 334] width 224 height 12
type input "0"
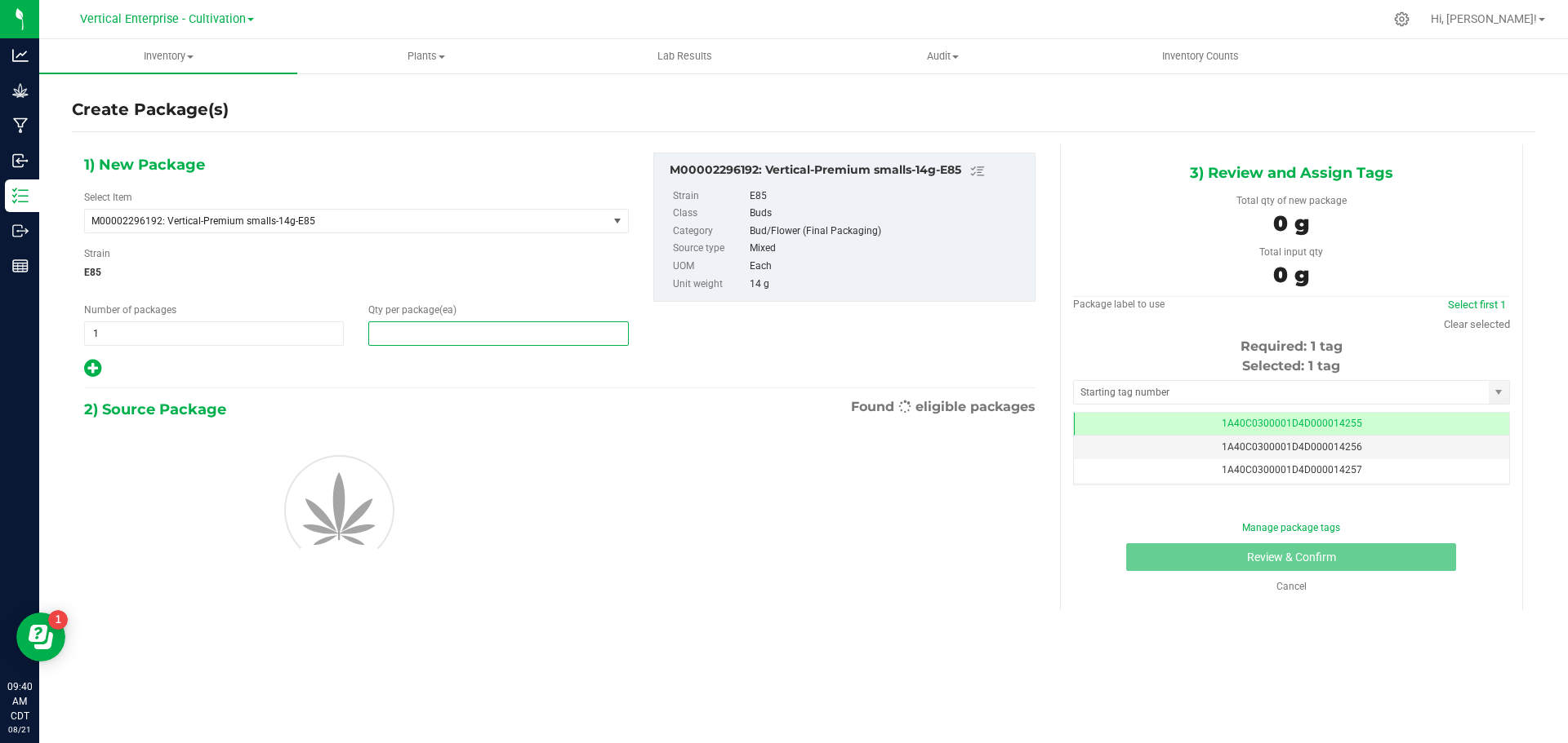
click at [420, 336] on span at bounding box center [498, 334] width 260 height 25
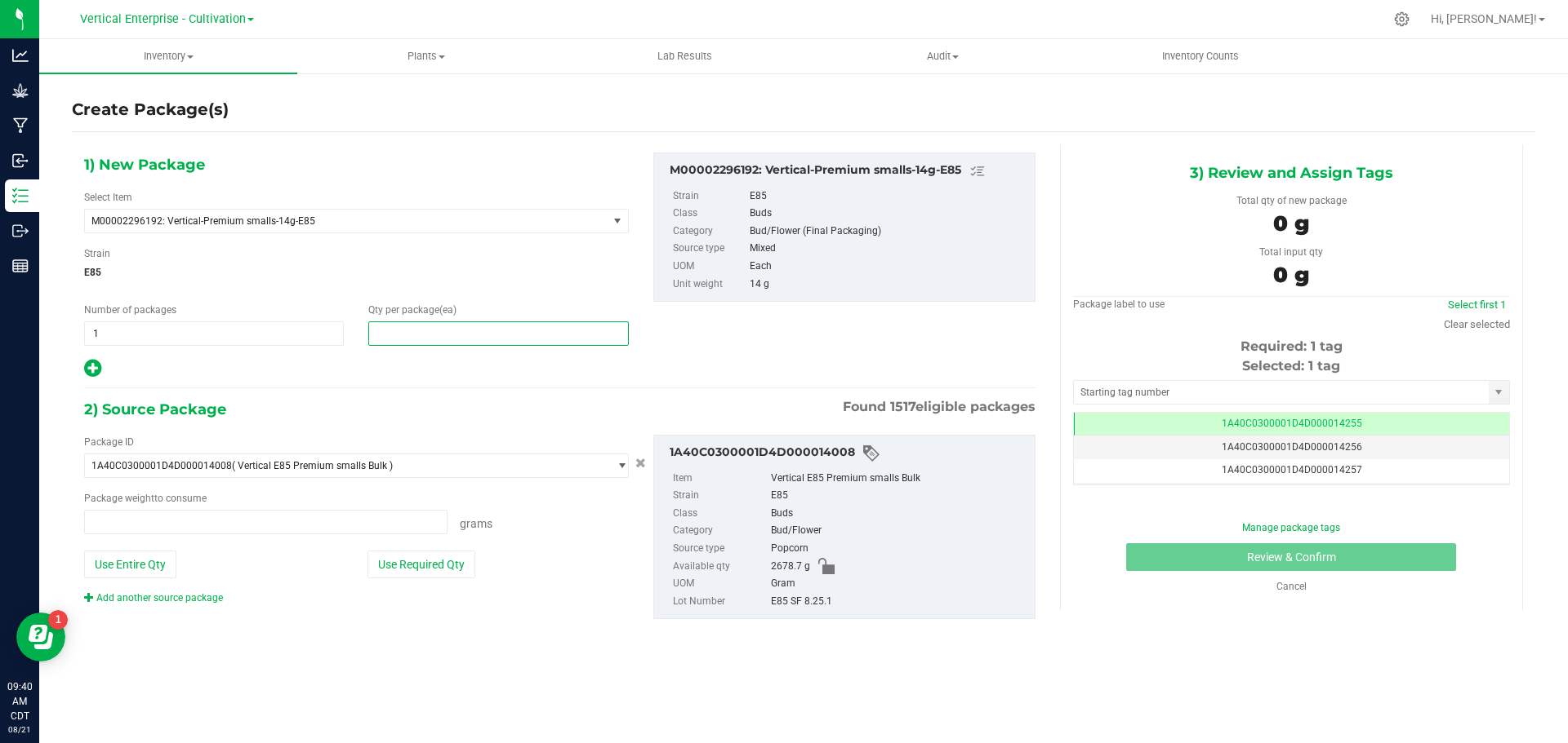
type input "0.0000 g"
type input "12"
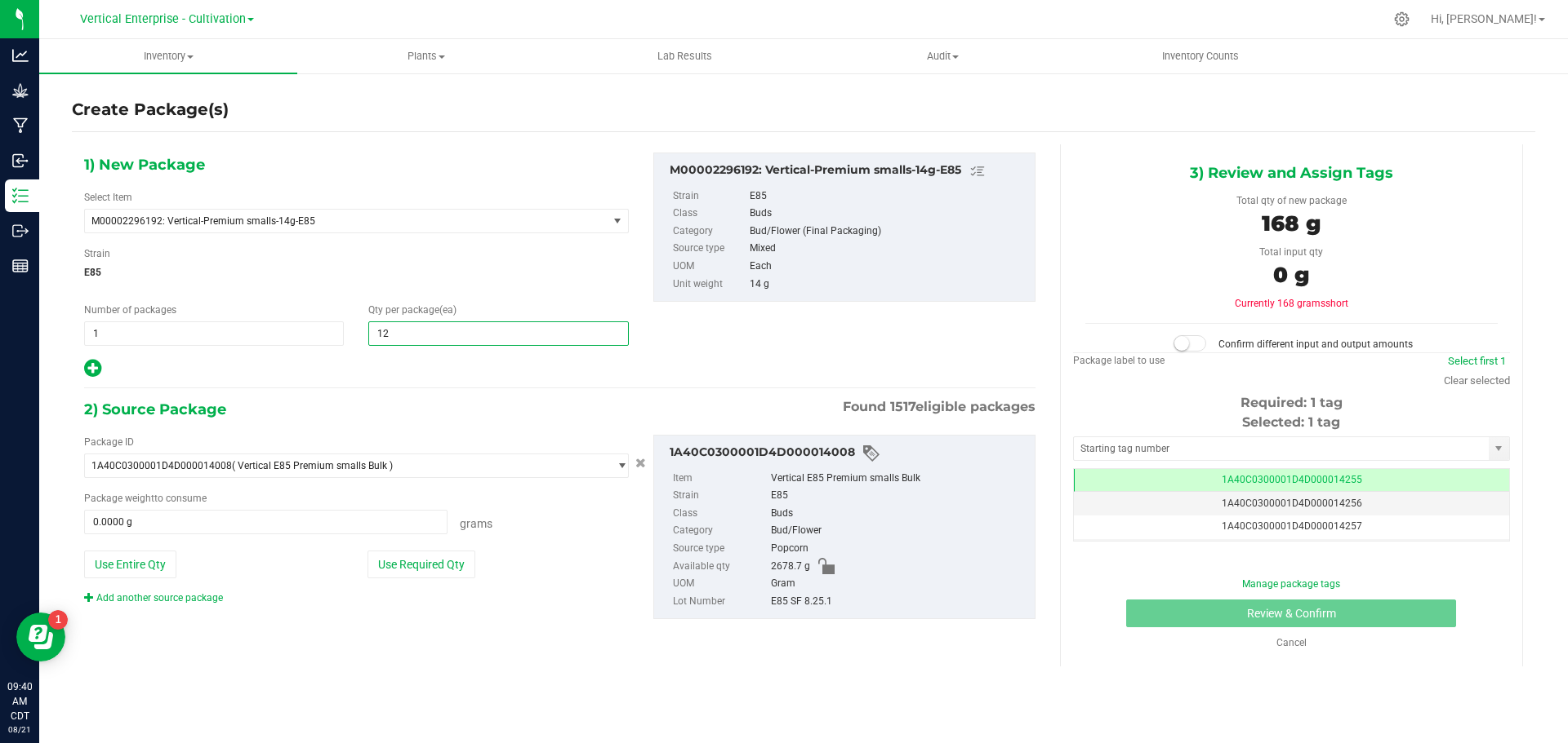
type input "12"
click at [418, 566] on button "Use Required Qty" at bounding box center [421, 564] width 108 height 28
type input "168.0000 g"
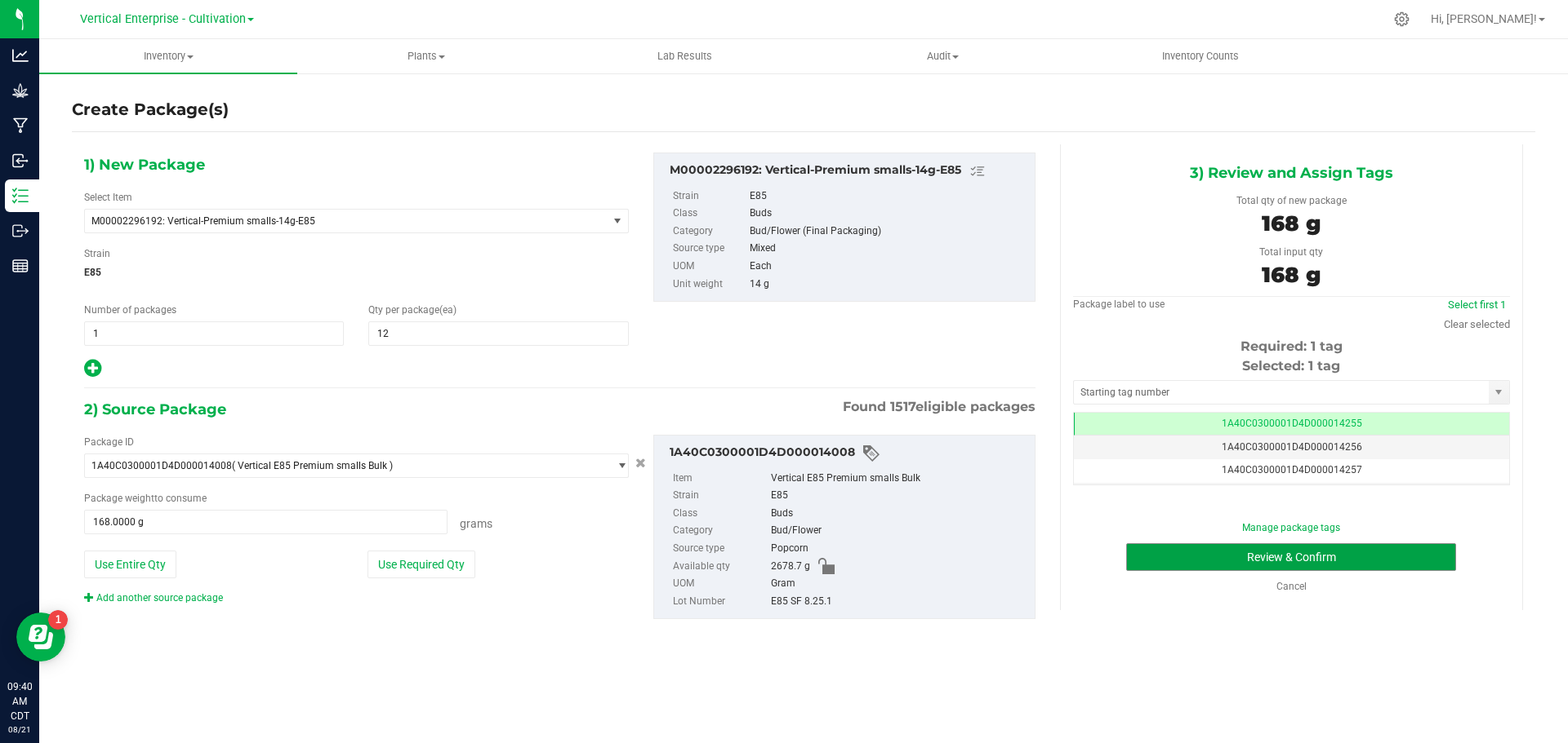
click at [1358, 558] on button "Review & Confirm" at bounding box center [1290, 558] width 330 height 28
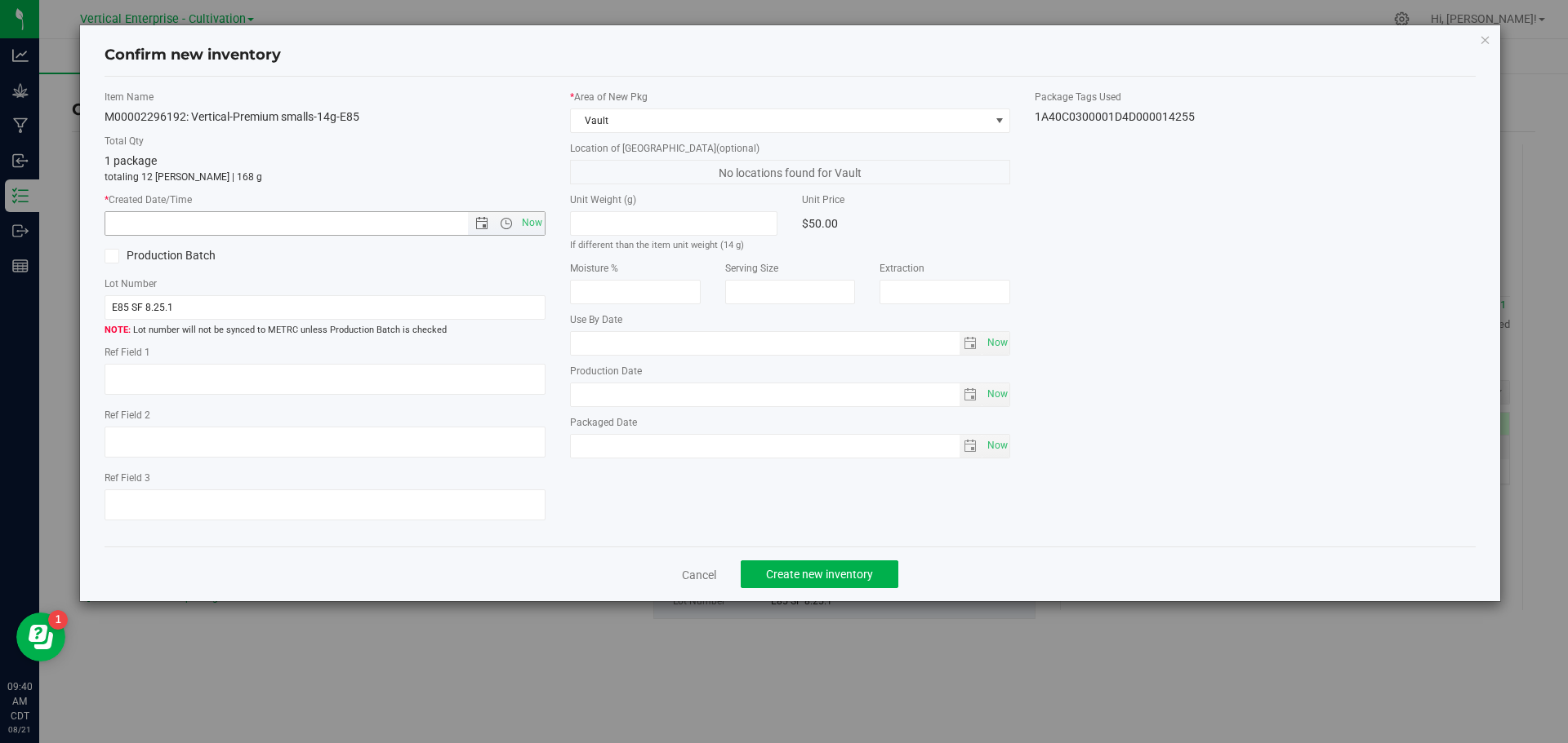
click at [519, 217] on span "Now" at bounding box center [532, 223] width 28 height 24
type input "[DATE] 9:40 AM"
click at [829, 574] on span "Create new inventory" at bounding box center [819, 574] width 107 height 13
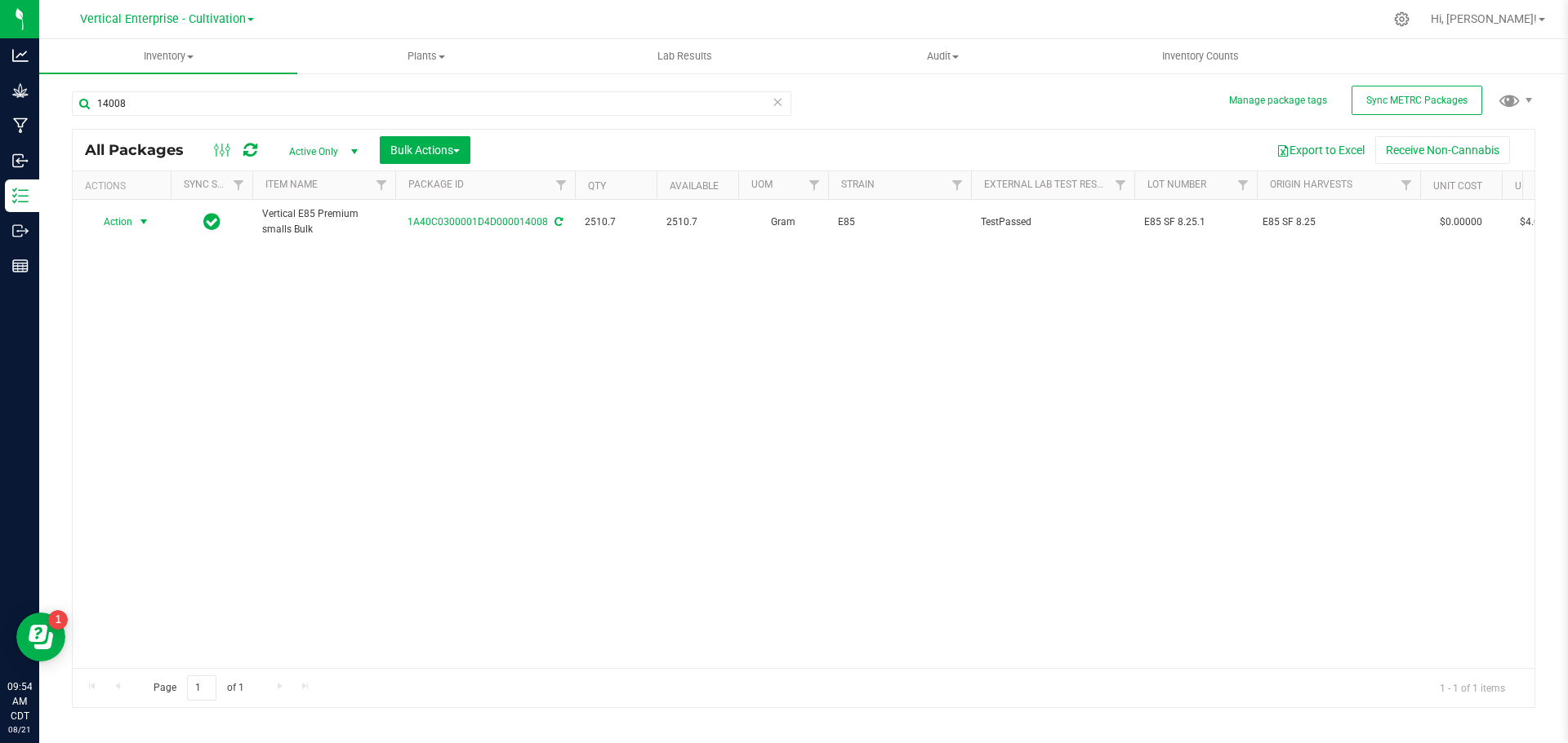
click at [93, 228] on span "Action" at bounding box center [111, 222] width 44 height 23
click at [109, 271] on li "Create package" at bounding box center [141, 274] width 103 height 25
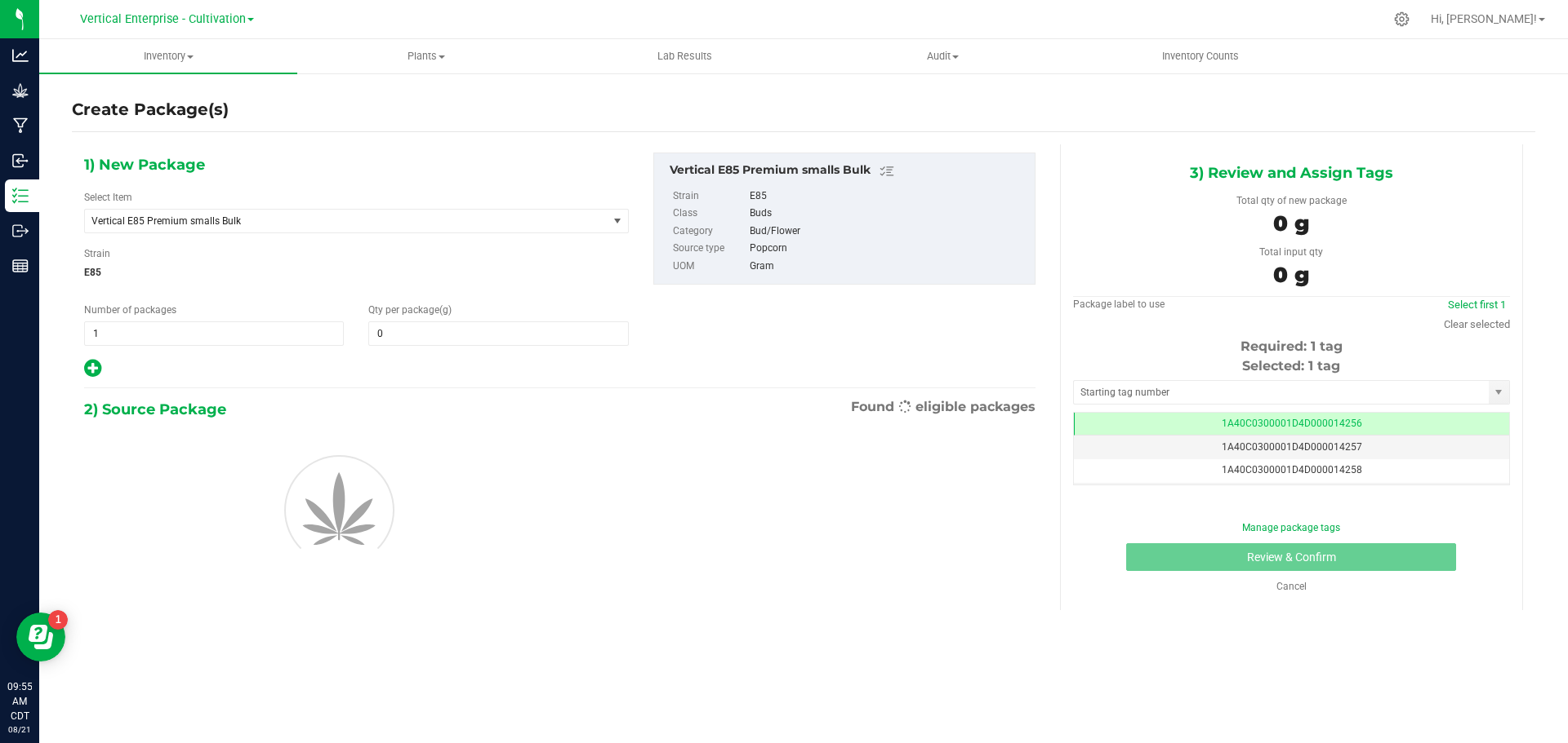
type input "0.0000"
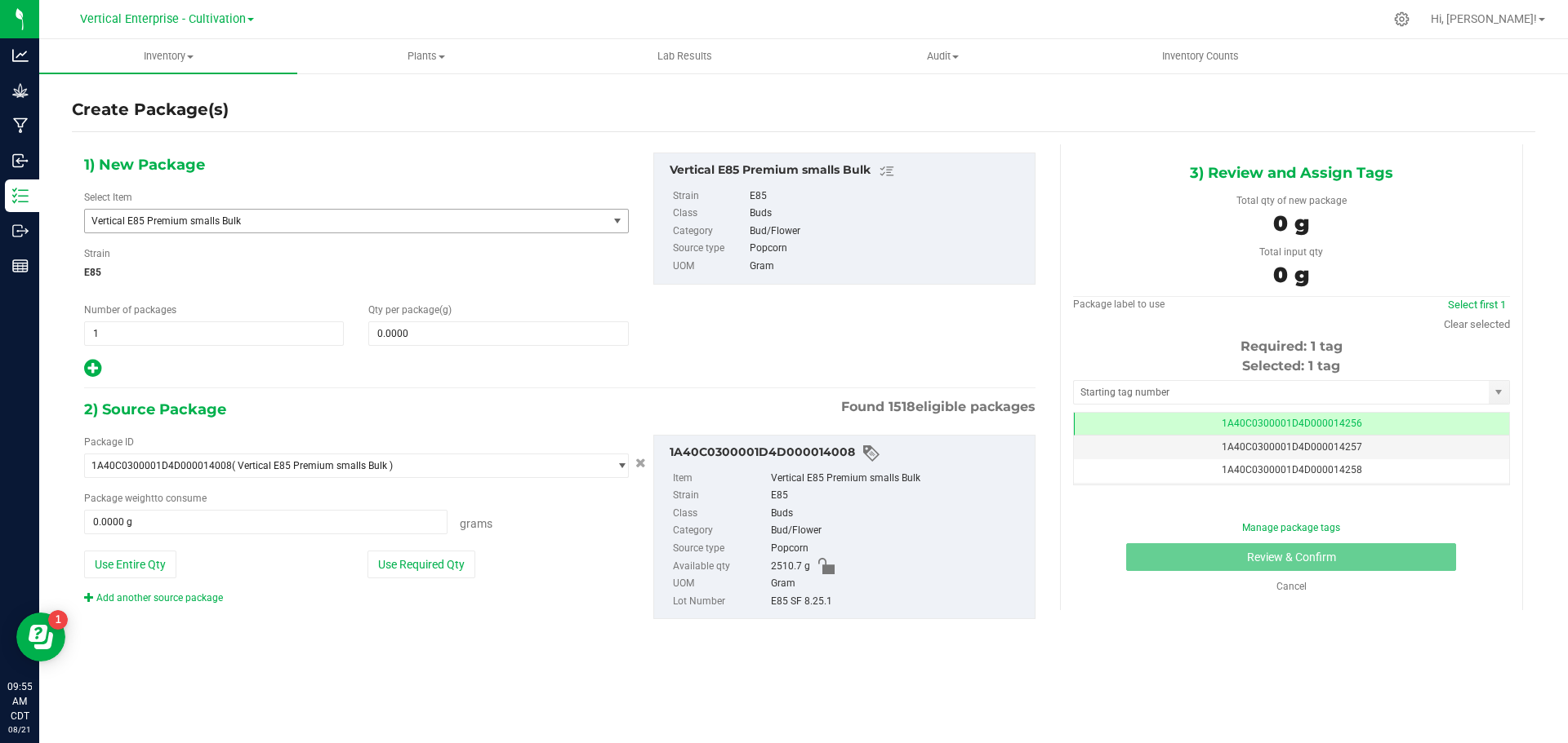
click at [304, 222] on span "Vertical E85 Premium smalls Bulk" at bounding box center [336, 221] width 489 height 12
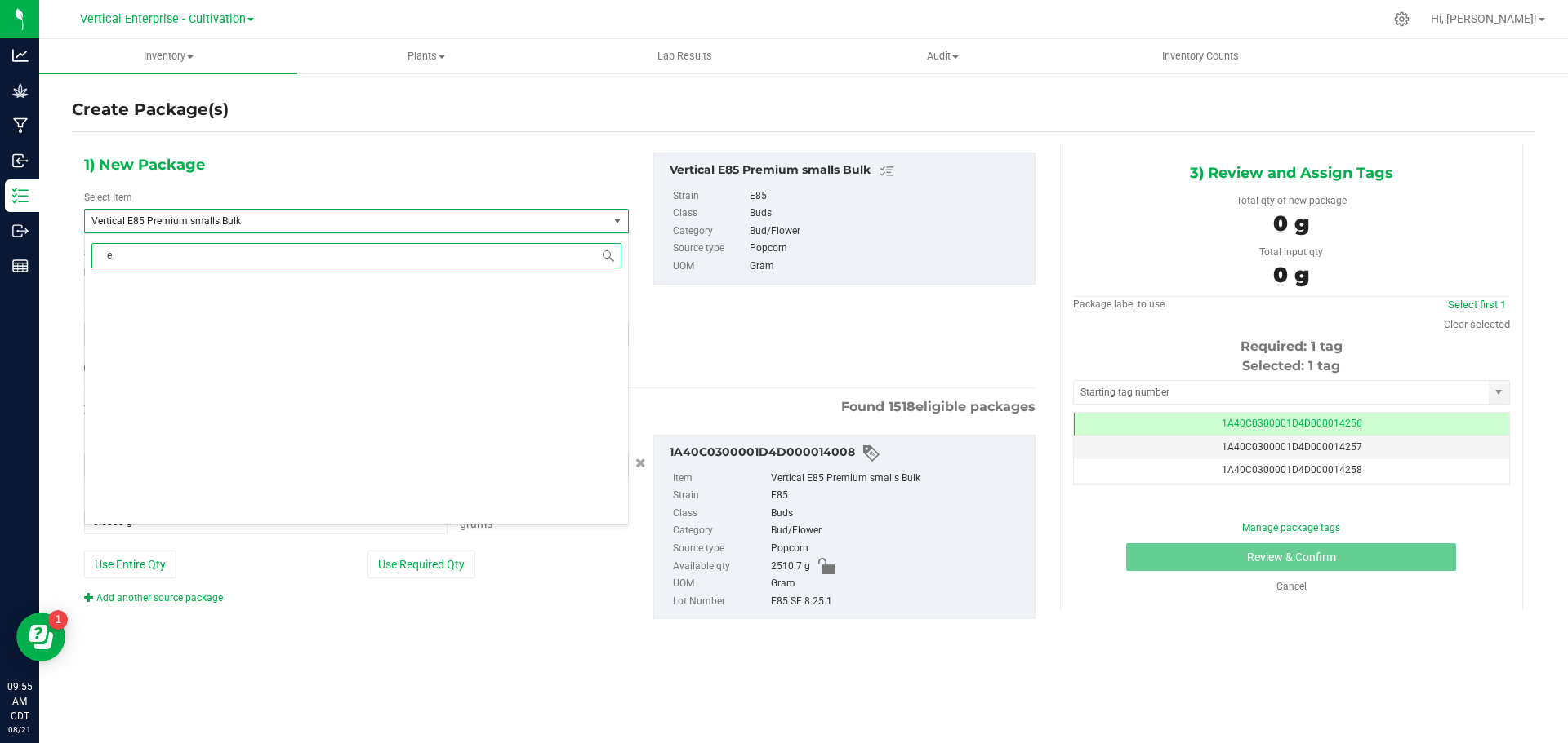
scroll to position [0, 0]
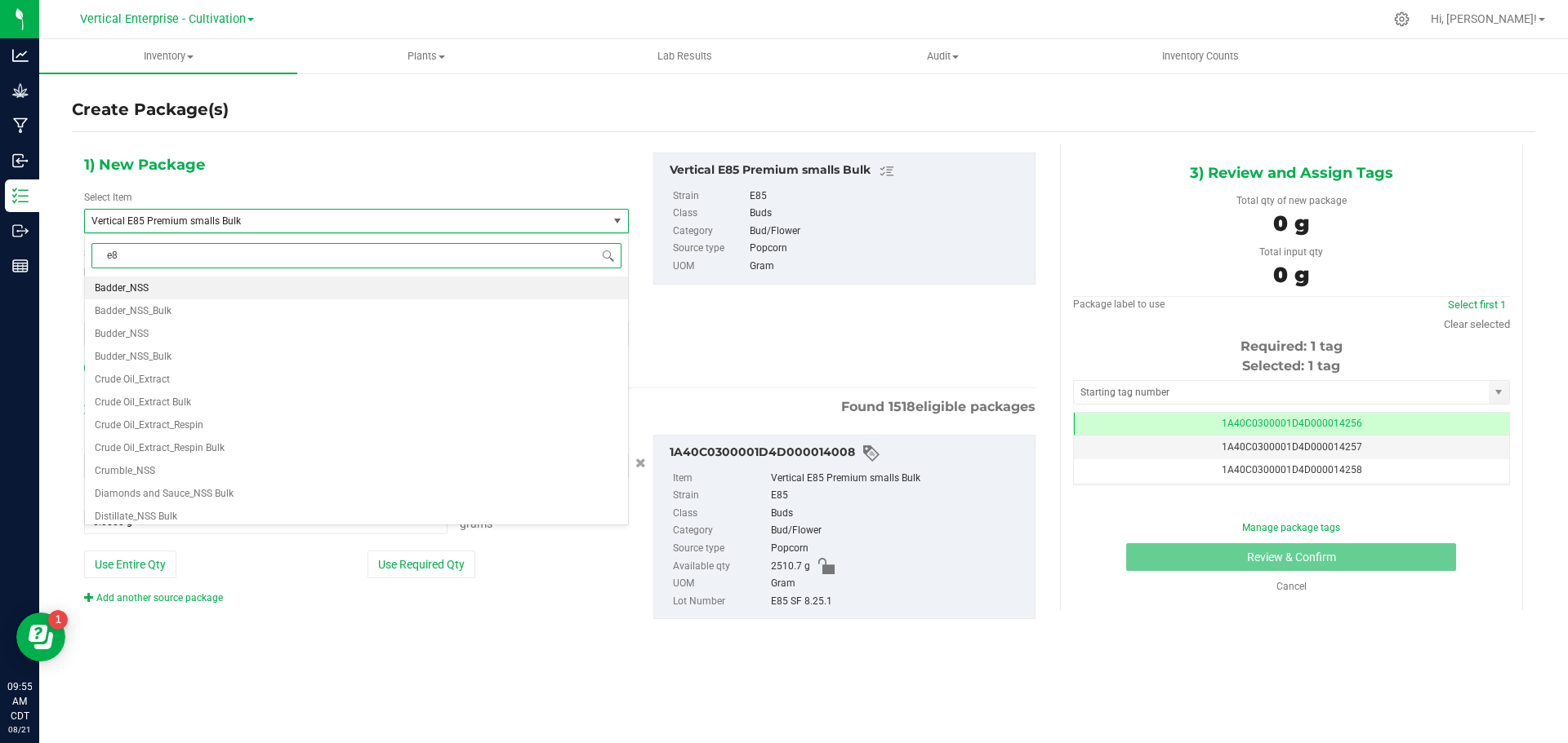
type input "e85"
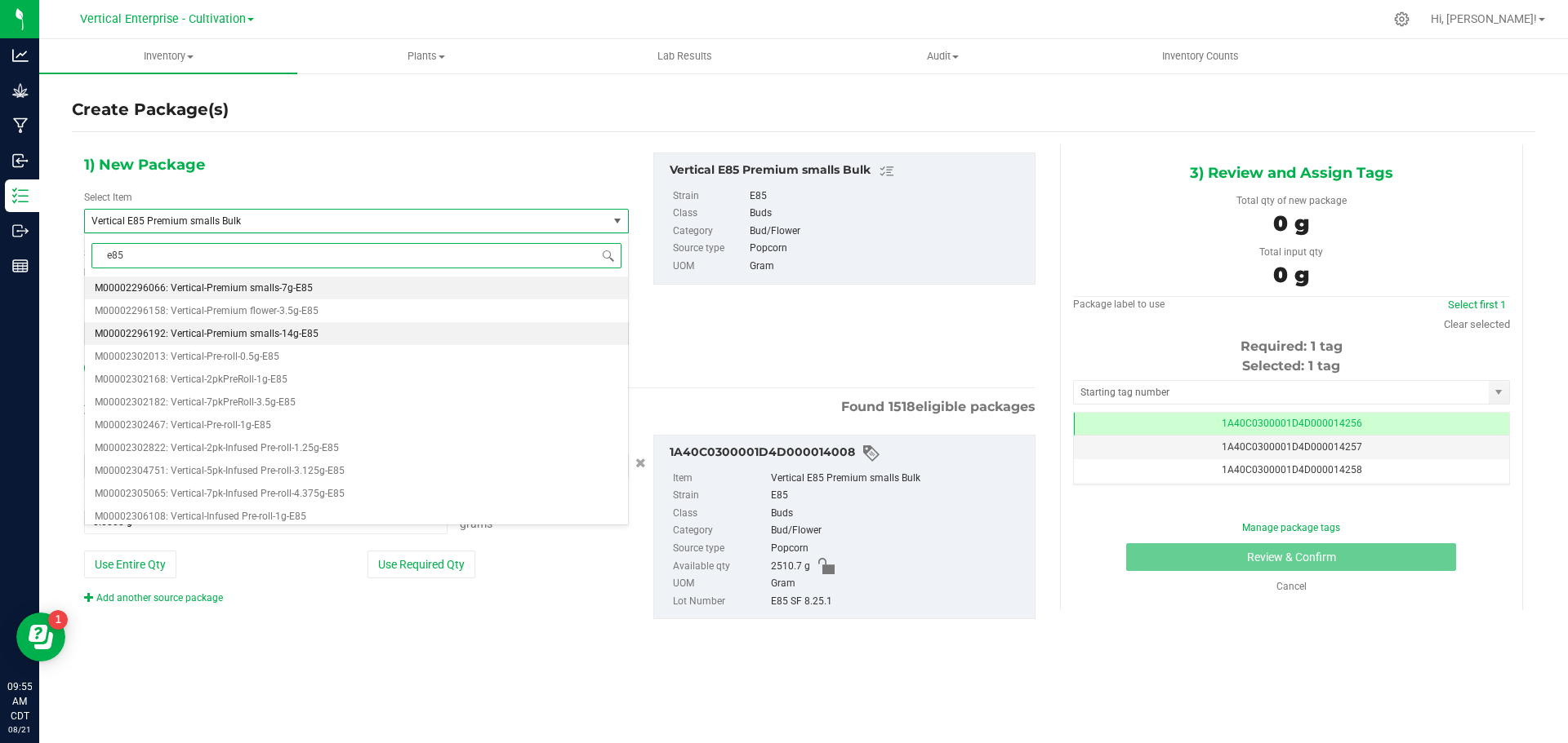
click at [309, 332] on span "M00002296192: Vertical-Premium smalls-14g-E85" at bounding box center [207, 334] width 224 height 12
type input "0"
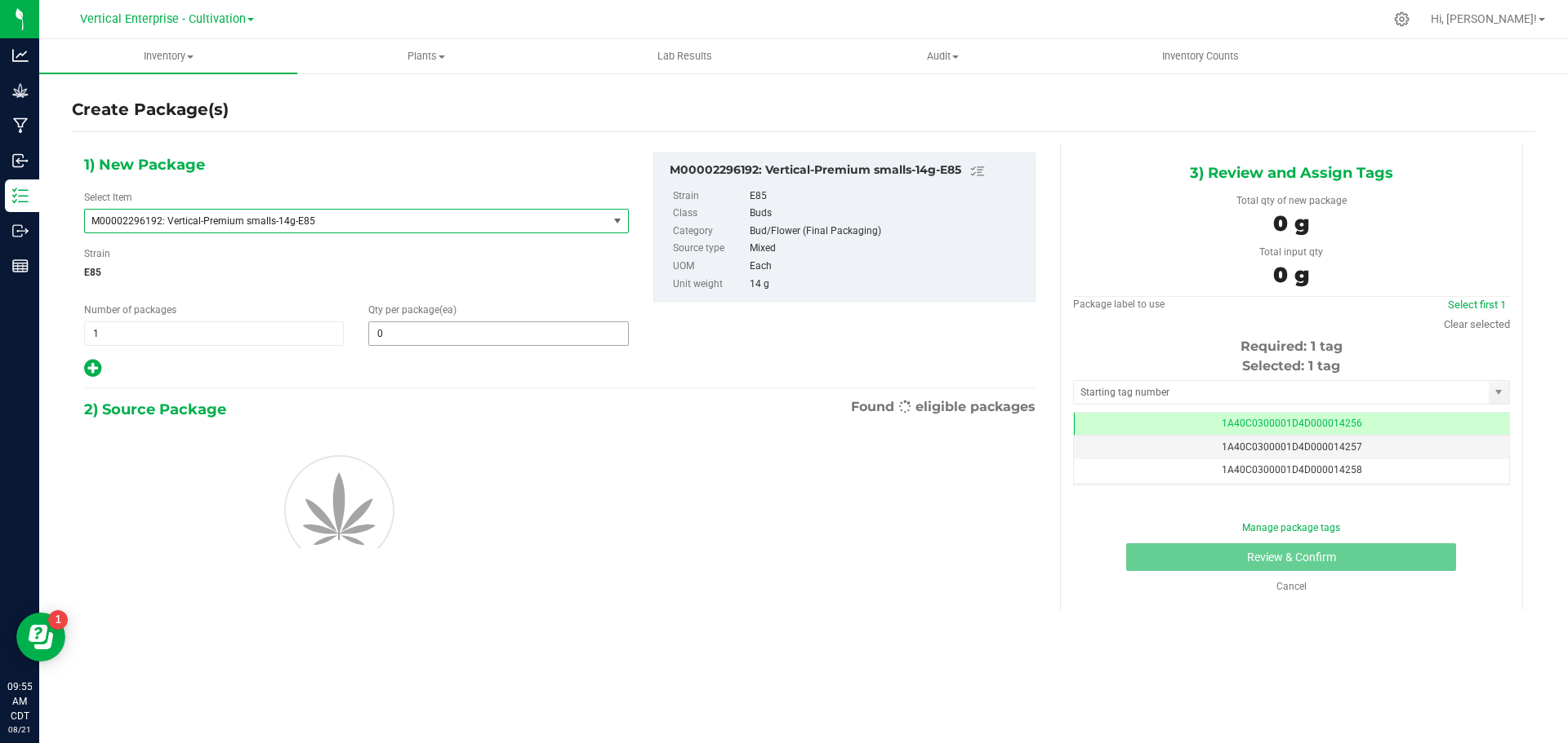
click at [452, 339] on span "0 0" at bounding box center [498, 334] width 260 height 25
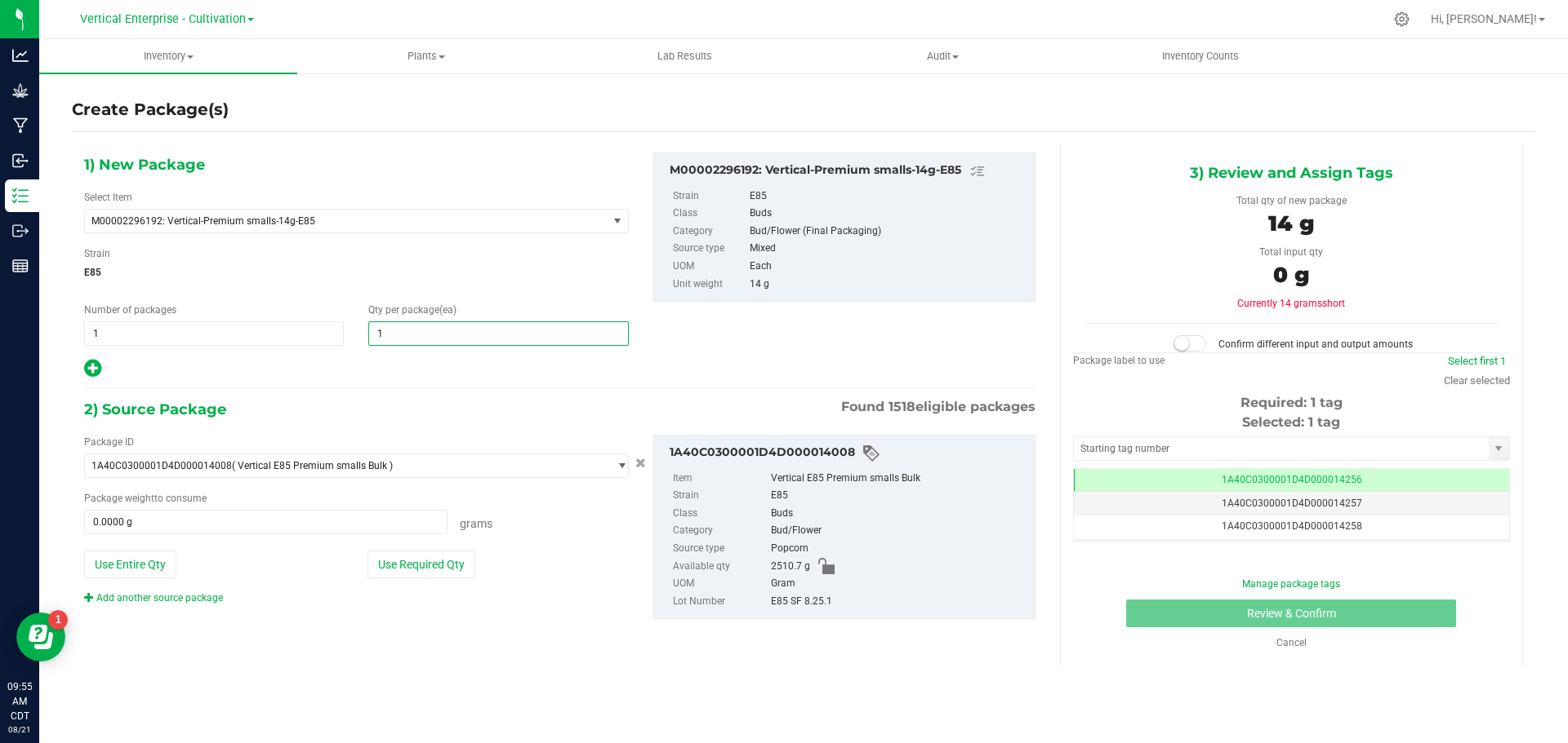
type input "12"
click at [393, 569] on button "Use Required Qty" at bounding box center [421, 564] width 108 height 28
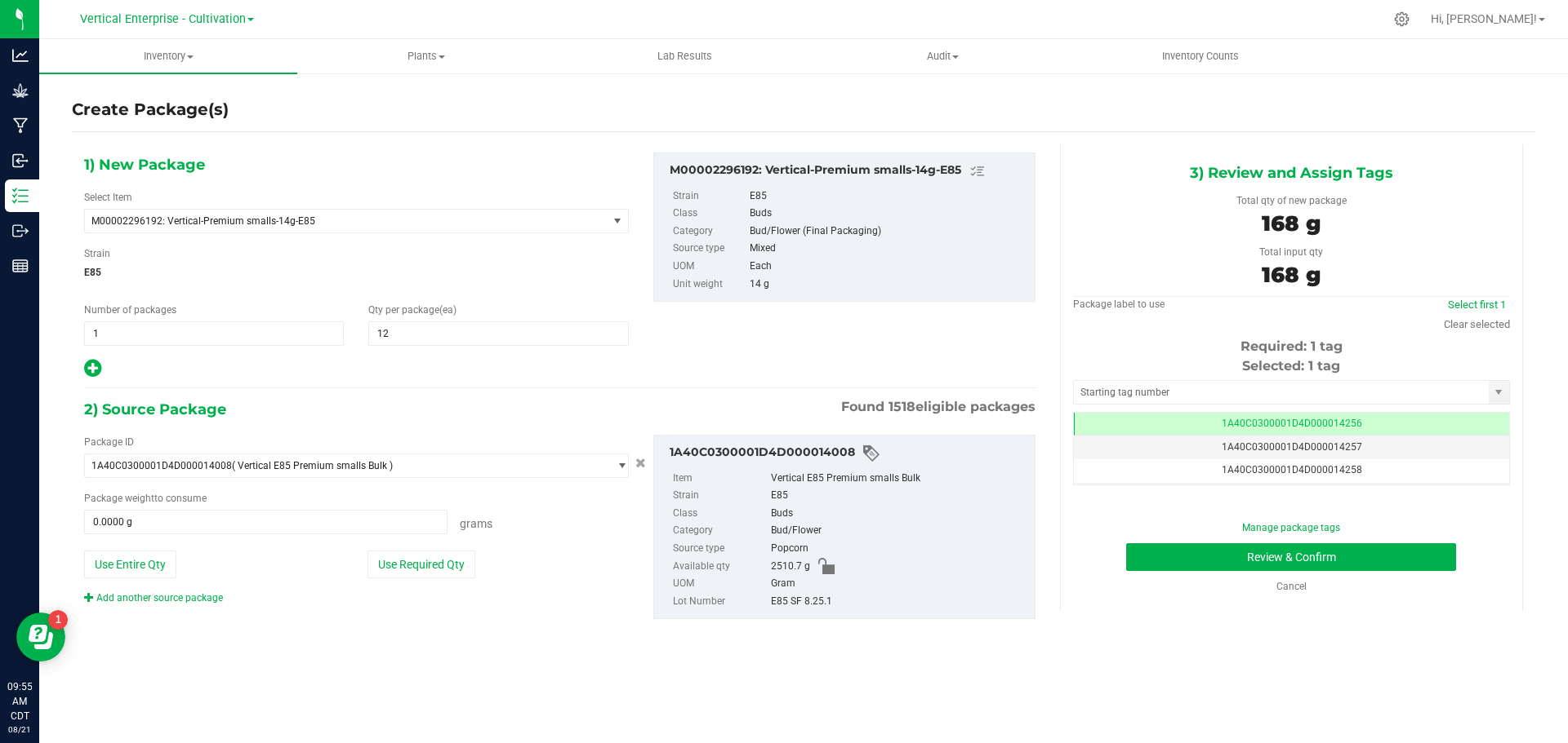
type input "168.0000 g"
click at [1360, 553] on button "Review & Confirm" at bounding box center [1290, 558] width 330 height 28
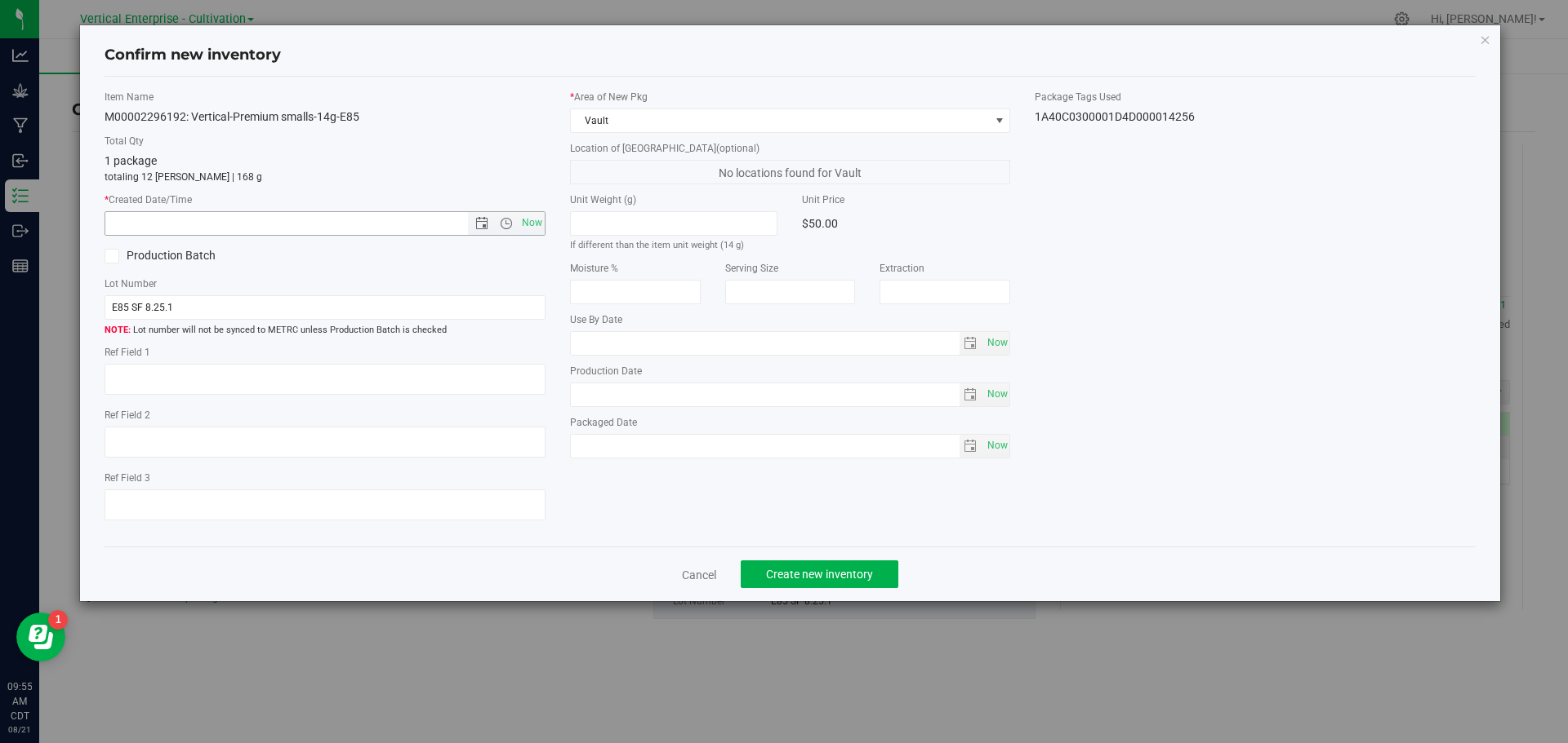
click at [536, 223] on span "Now" at bounding box center [532, 223] width 28 height 24
type input "[DATE] 9:55 AM"
click at [673, 576] on div "Cancel Create new inventory" at bounding box center [790, 574] width 1372 height 55
click at [686, 575] on link "Cancel" at bounding box center [698, 575] width 34 height 17
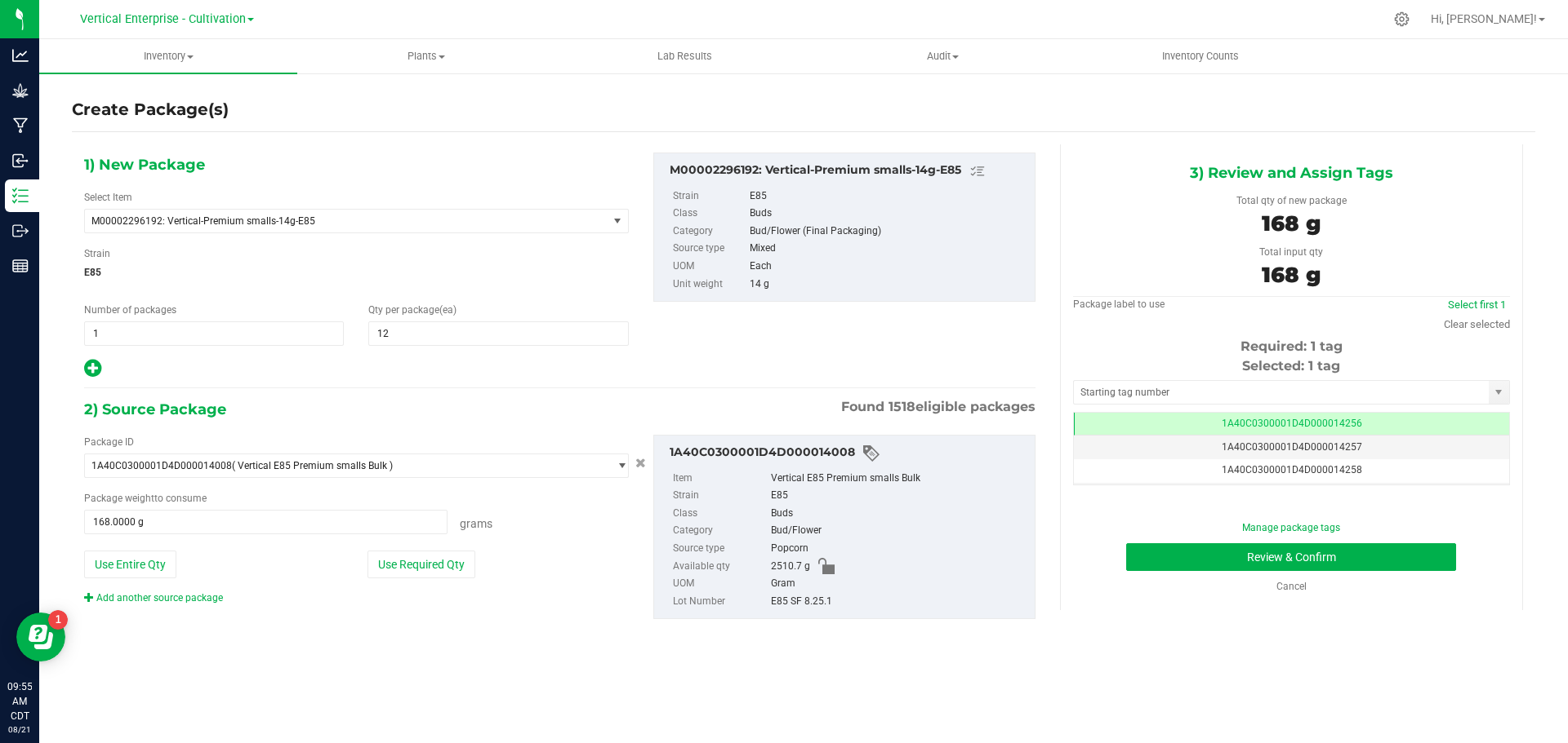
click at [1241, 418] on span "1A40C0300001D4D000014256" at bounding box center [1292, 423] width 141 height 12
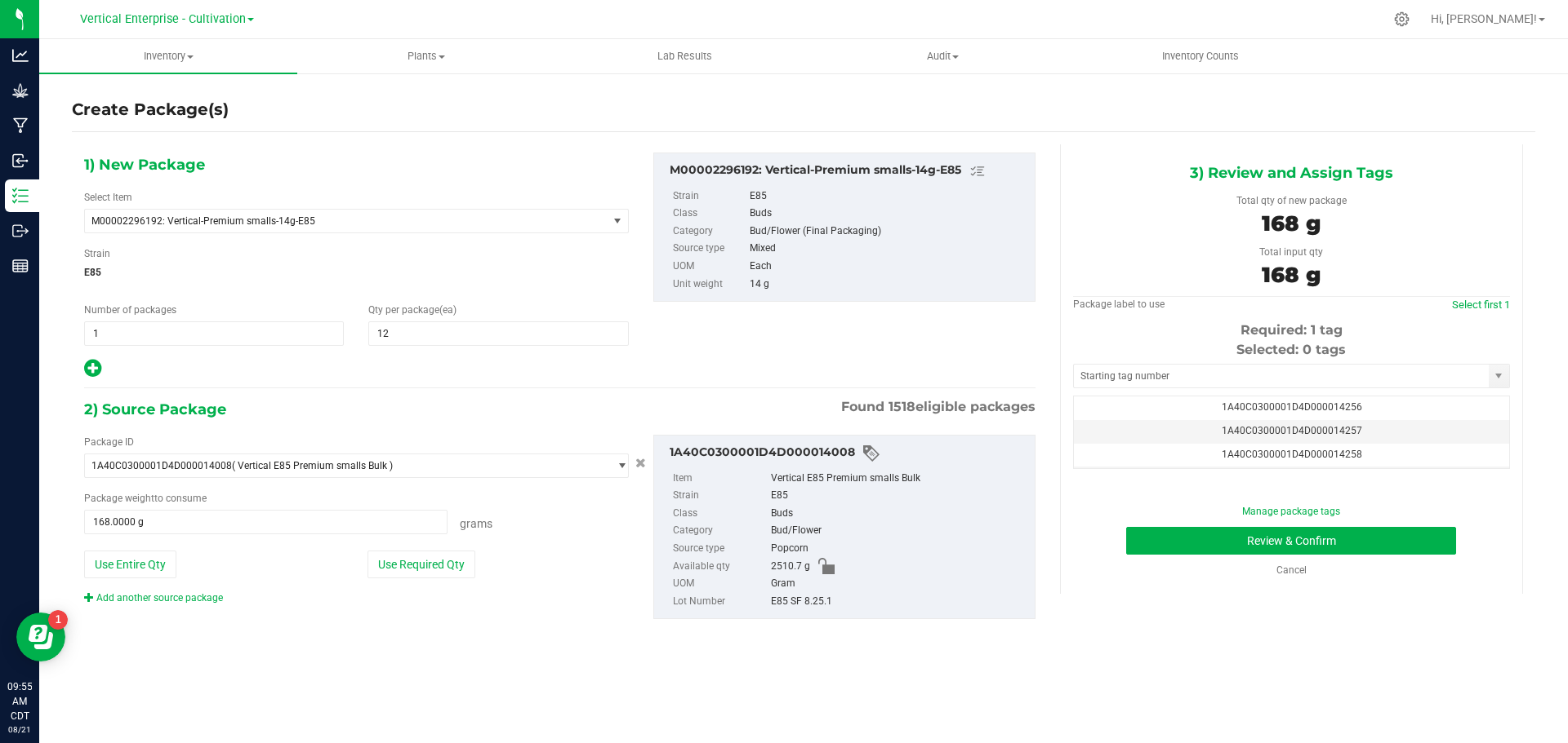
click at [1277, 459] on span "1A40C0300001D4D000014258" at bounding box center [1292, 455] width 141 height 12
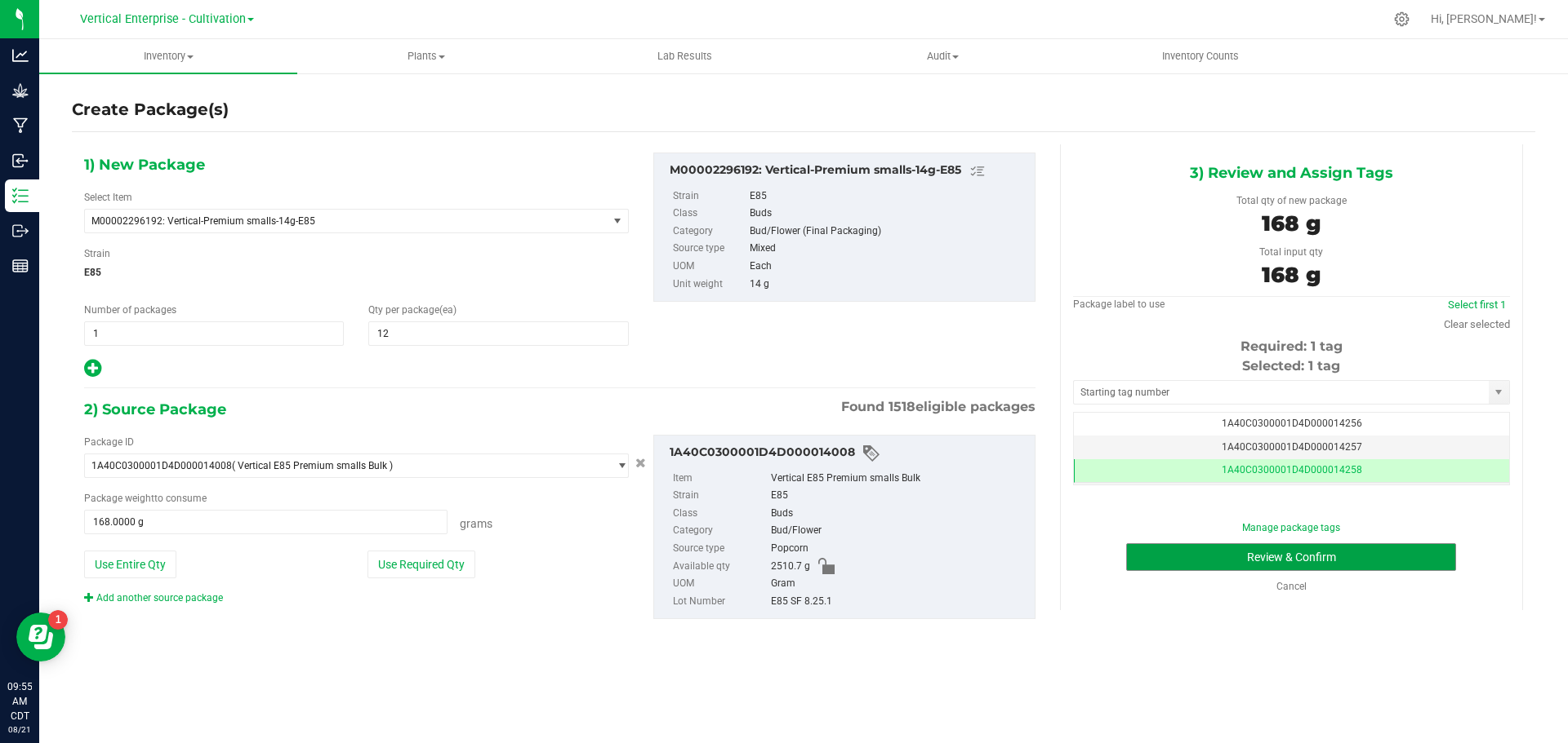
click at [1326, 553] on button "Review & Confirm" at bounding box center [1290, 558] width 330 height 28
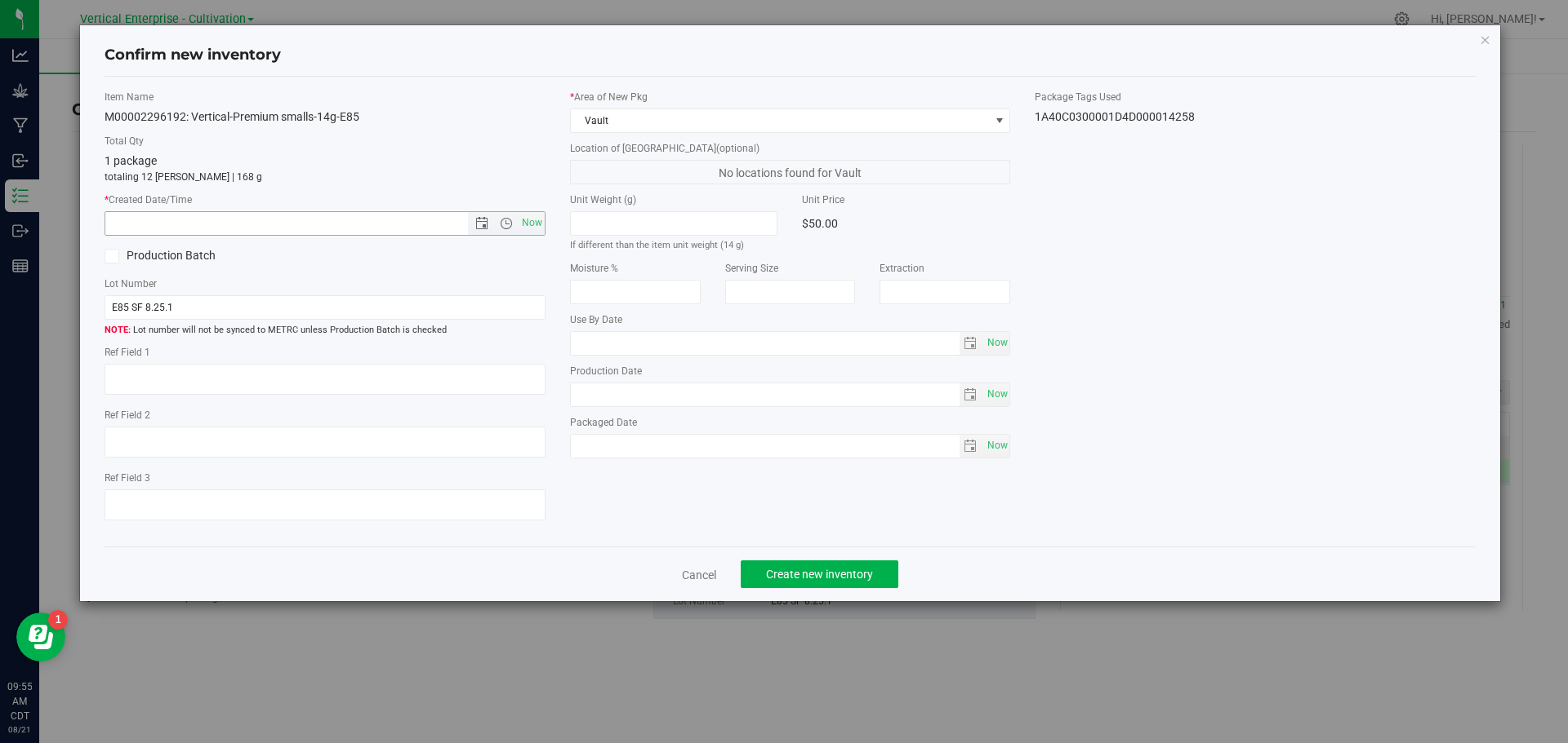
click at [526, 217] on span "Now" at bounding box center [532, 223] width 28 height 24
type input "[DATE] 9:55 AM"
click at [850, 583] on button "Create new inventory" at bounding box center [819, 574] width 158 height 28
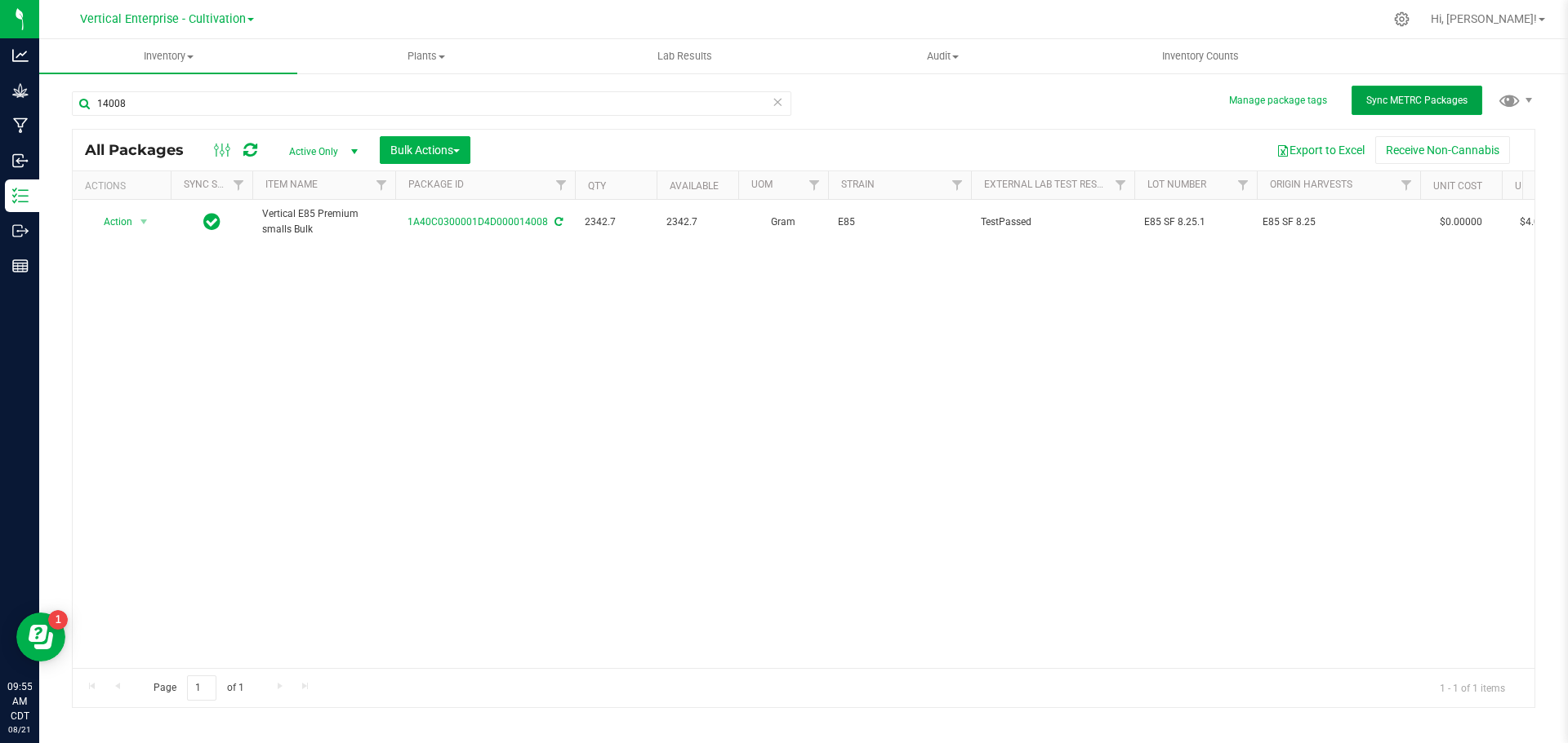
click at [1410, 101] on span "Sync METRC Packages" at bounding box center [1417, 101] width 101 height 12
